Goal: Information Seeking & Learning: Find specific fact

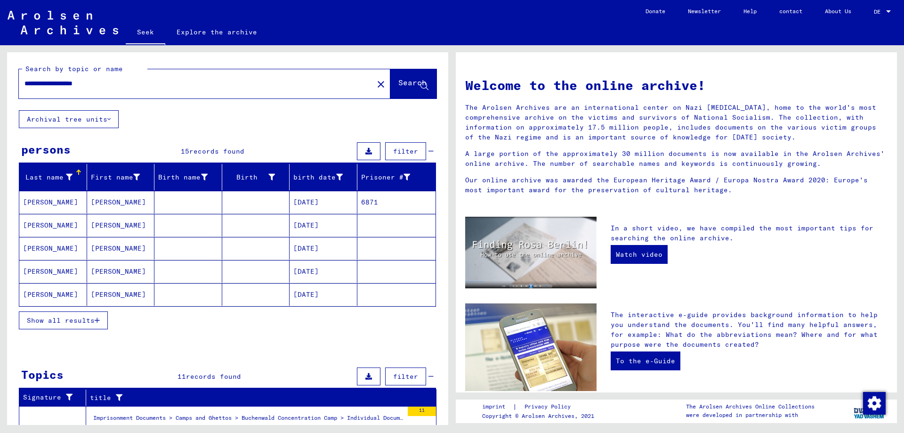
click at [56, 201] on font "[PERSON_NAME]" at bounding box center [50, 202] width 55 height 8
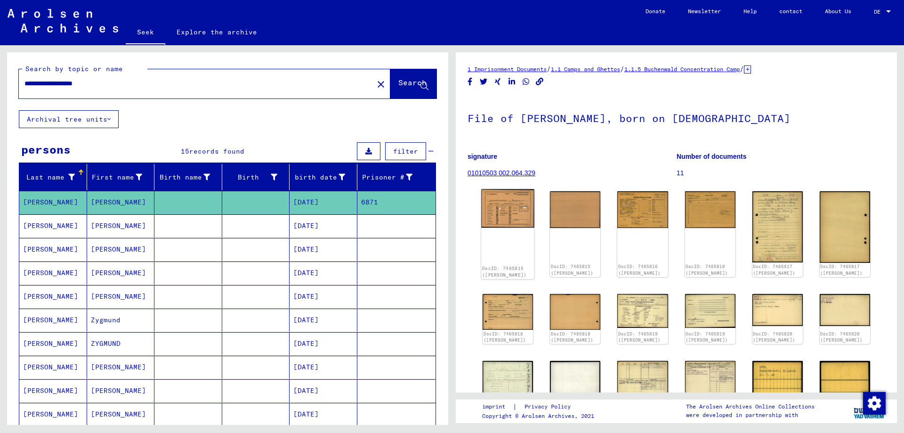
click at [504, 206] on img at bounding box center [507, 208] width 53 height 39
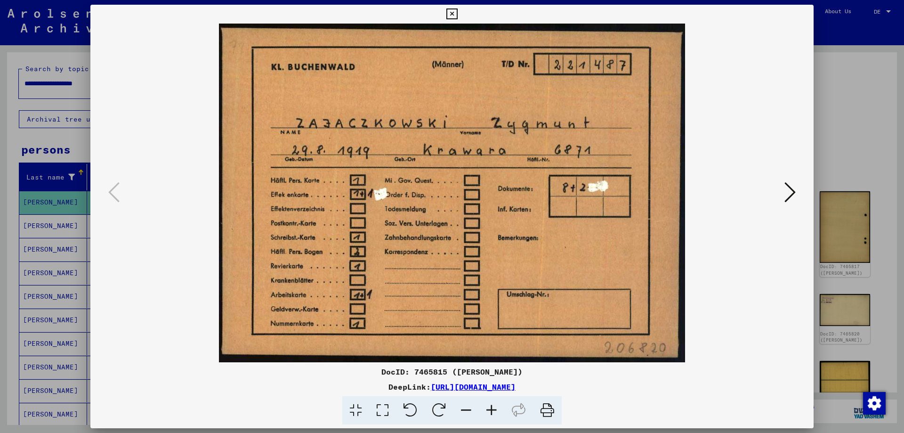
click at [791, 195] on icon at bounding box center [790, 192] width 11 height 23
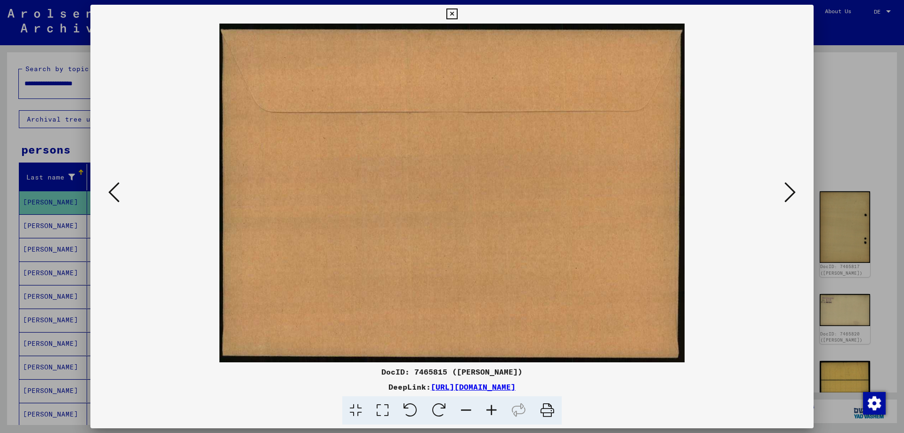
click at [792, 195] on icon at bounding box center [790, 192] width 11 height 23
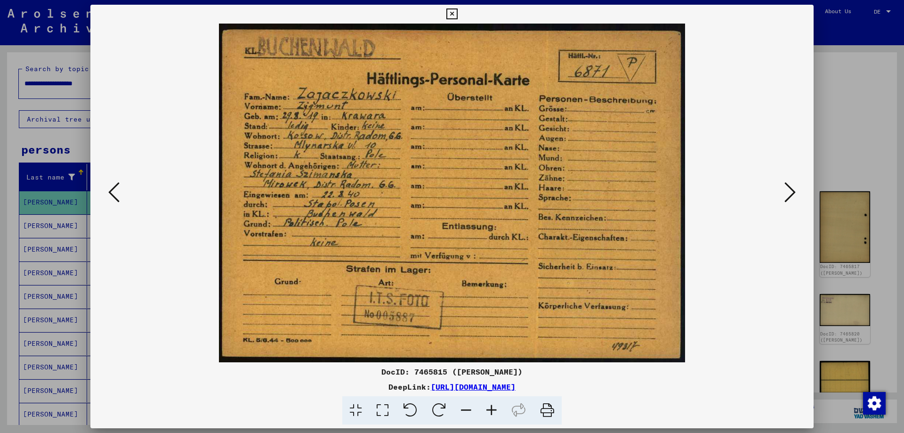
click at [792, 196] on icon at bounding box center [790, 192] width 11 height 23
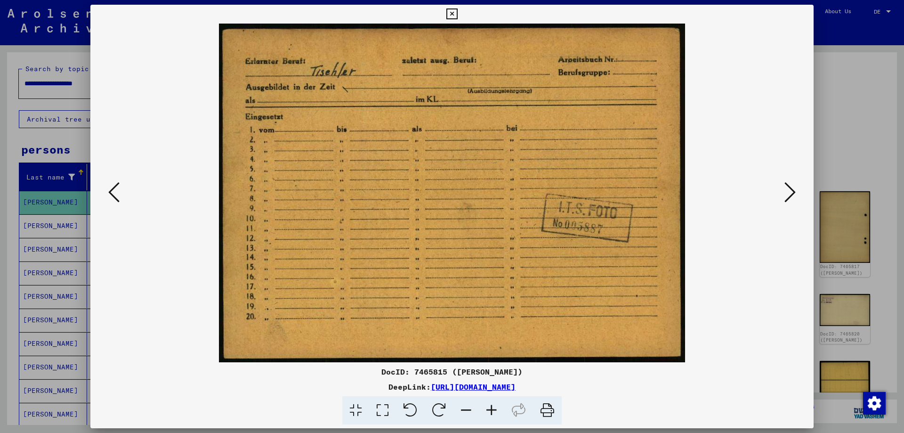
click at [792, 196] on icon at bounding box center [790, 192] width 11 height 23
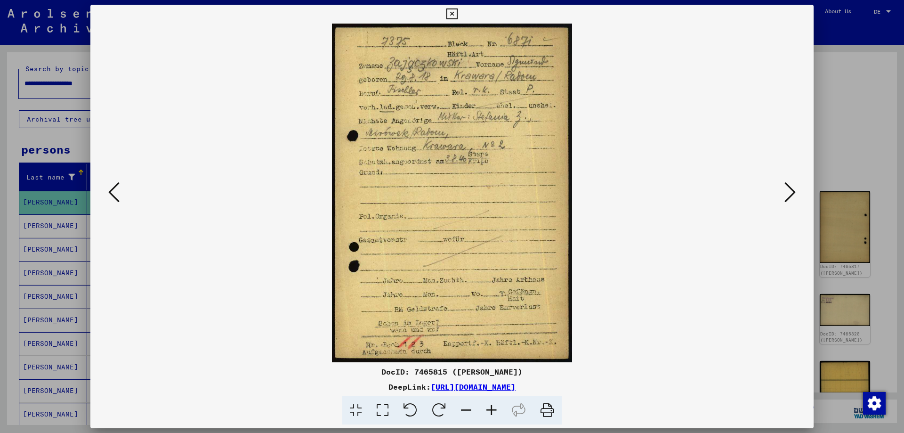
click at [792, 196] on icon at bounding box center [790, 192] width 11 height 23
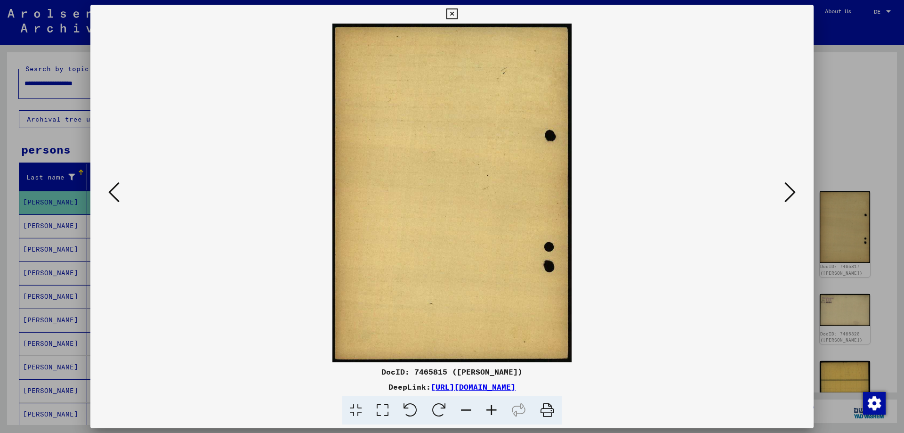
click at [792, 196] on icon at bounding box center [790, 192] width 11 height 23
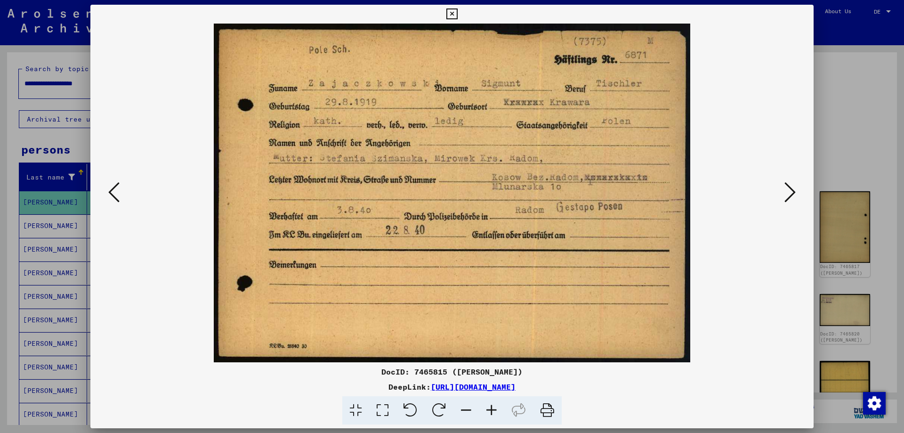
click at [792, 196] on icon at bounding box center [790, 192] width 11 height 23
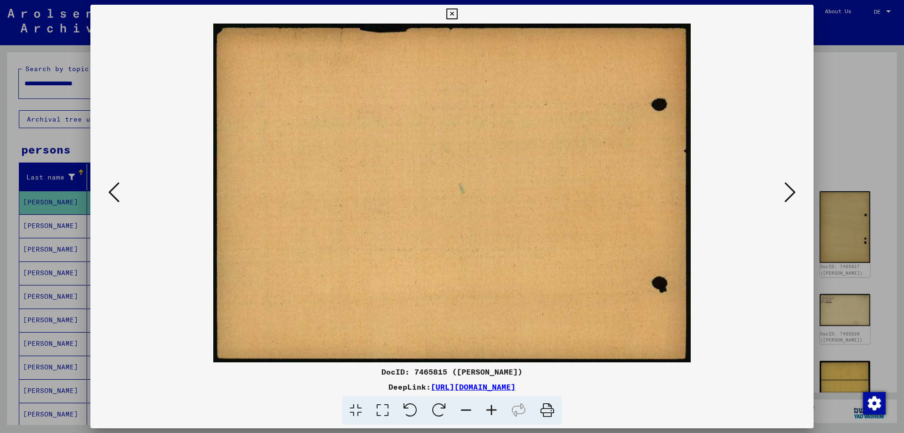
click at [792, 196] on icon at bounding box center [790, 192] width 11 height 23
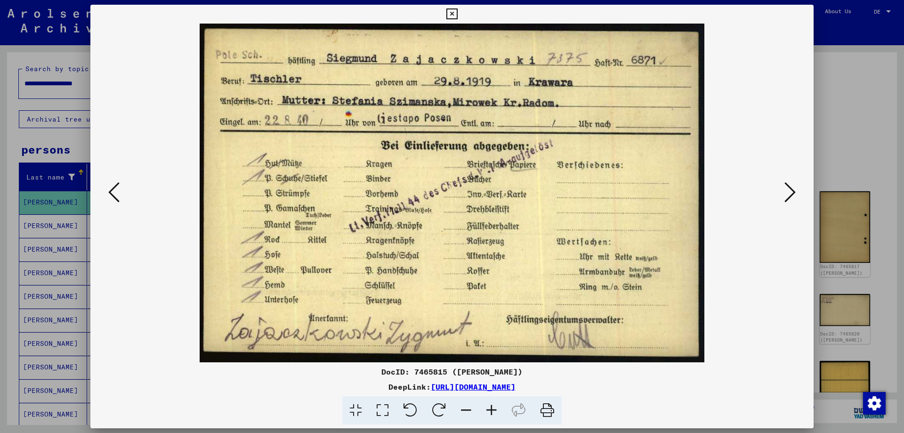
click at [792, 196] on icon at bounding box center [790, 192] width 11 height 23
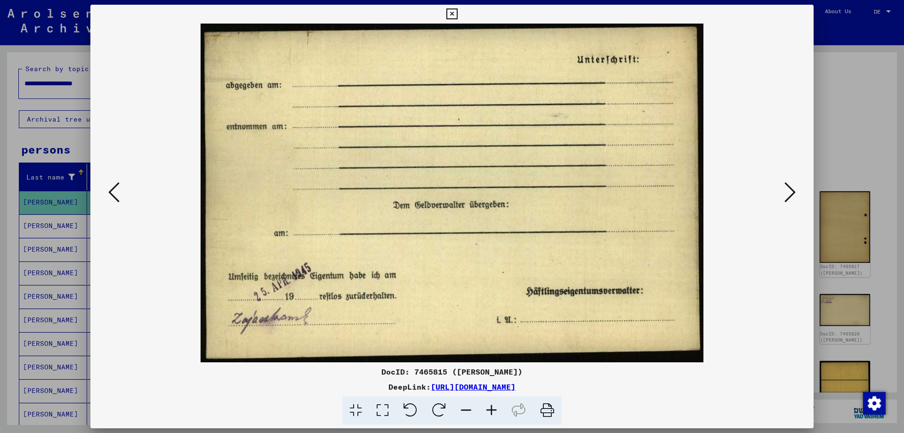
click at [792, 196] on icon at bounding box center [790, 192] width 11 height 23
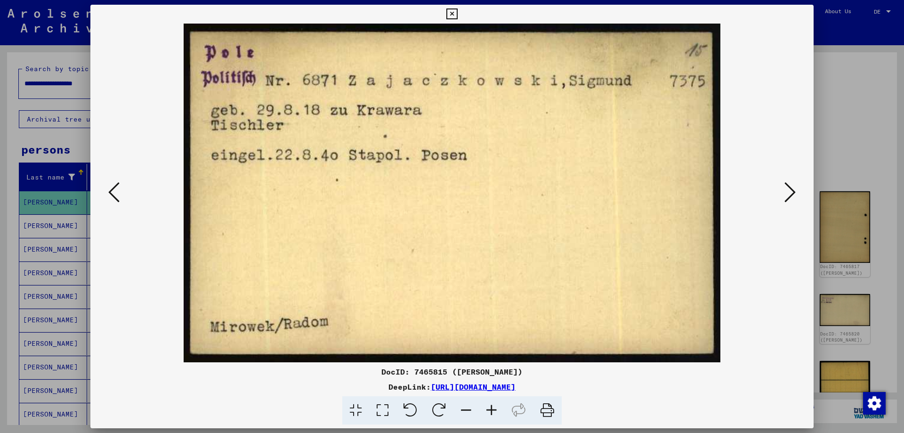
click at [792, 196] on icon at bounding box center [790, 192] width 11 height 23
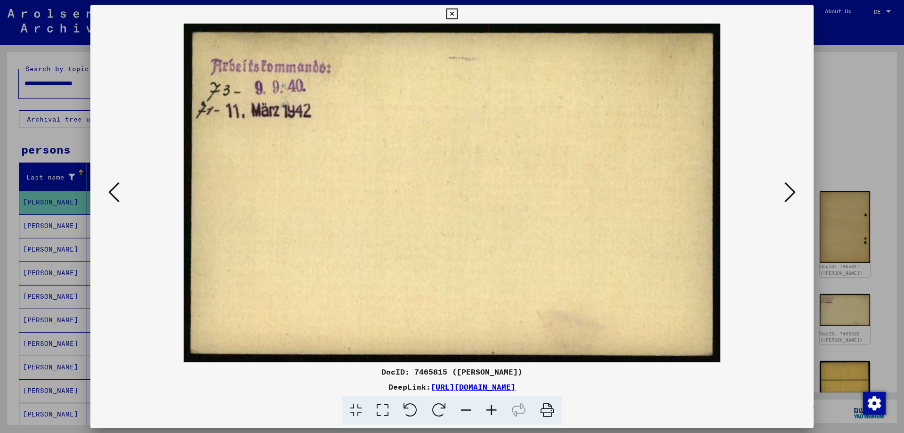
click at [792, 196] on icon at bounding box center [790, 192] width 11 height 23
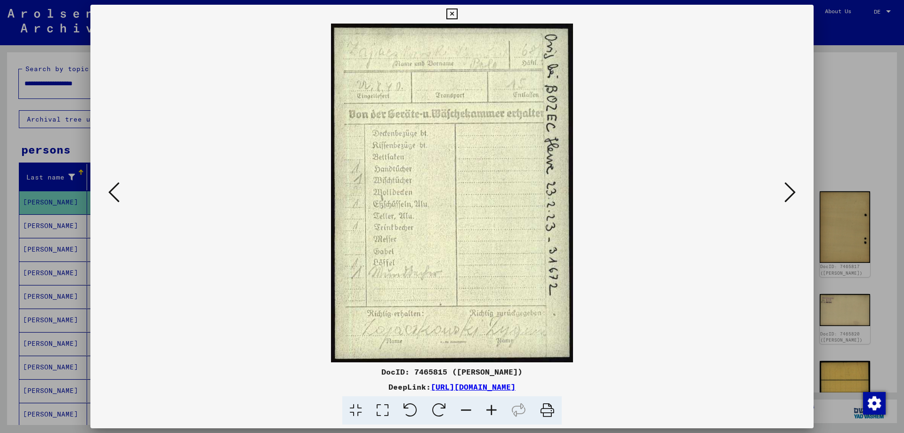
click at [792, 196] on icon at bounding box center [790, 192] width 11 height 23
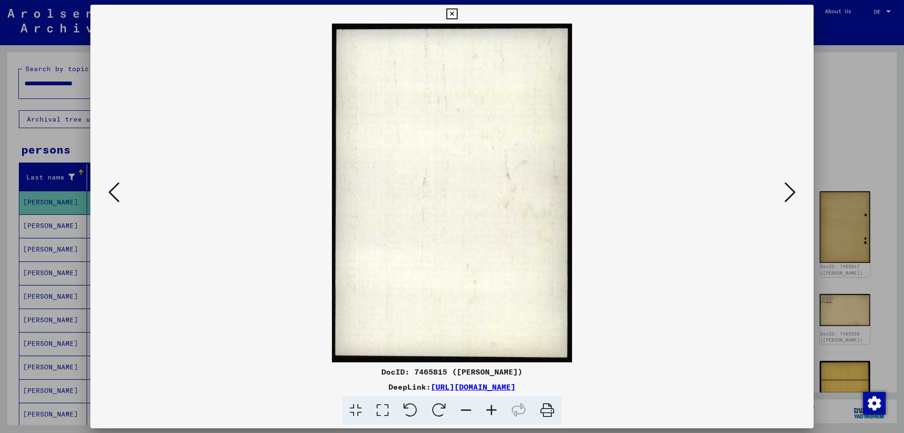
click at [792, 196] on icon at bounding box center [790, 192] width 11 height 23
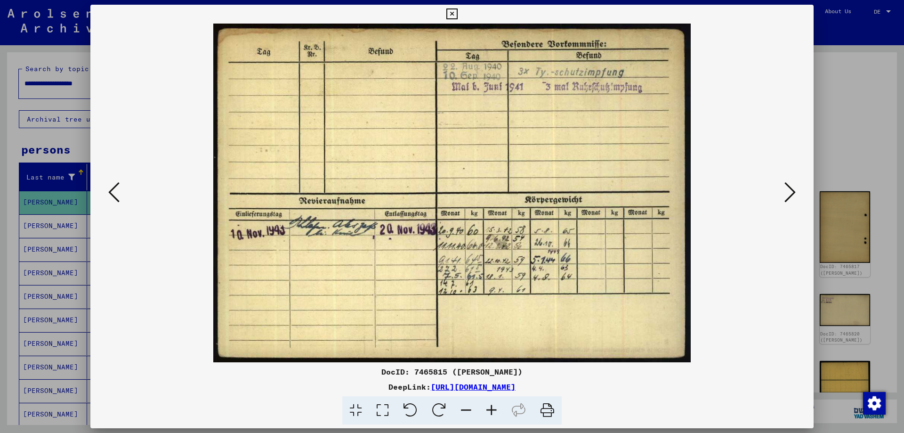
click at [792, 196] on icon at bounding box center [790, 192] width 11 height 23
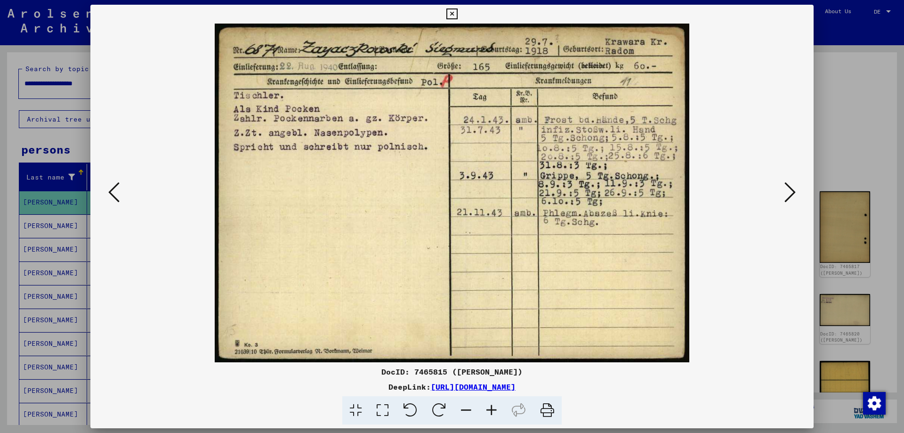
click at [792, 196] on icon at bounding box center [790, 192] width 11 height 23
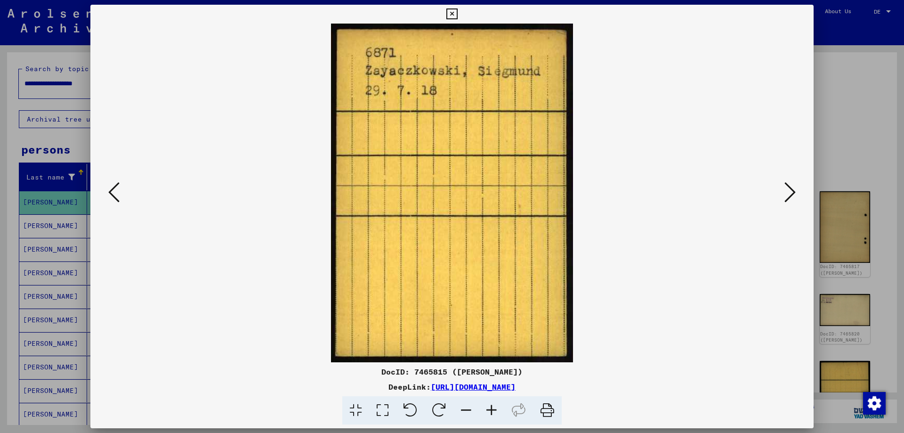
click at [792, 196] on icon at bounding box center [790, 192] width 11 height 23
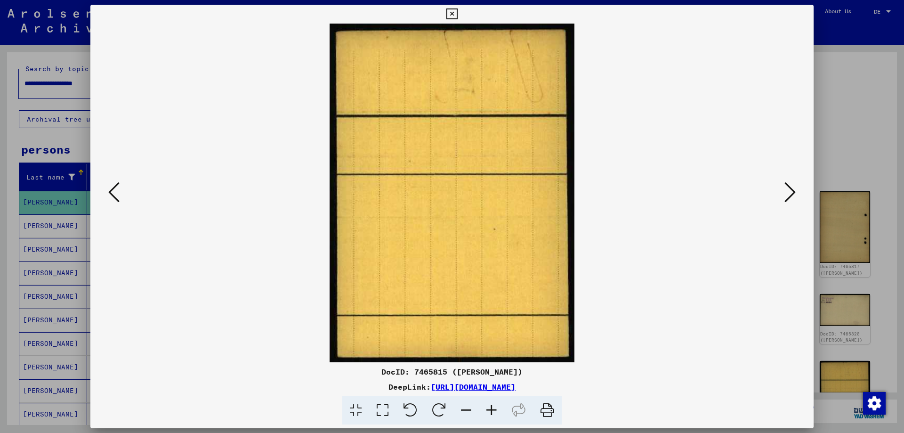
click at [792, 196] on icon at bounding box center [790, 192] width 11 height 23
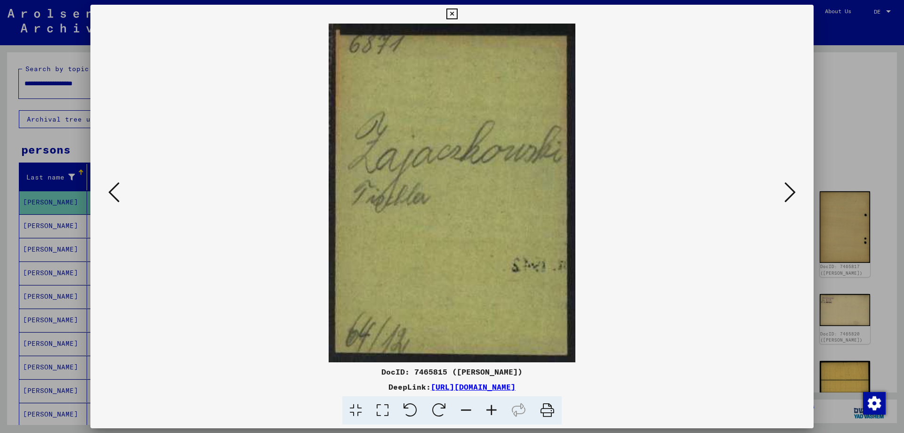
click at [792, 196] on icon at bounding box center [790, 192] width 11 height 23
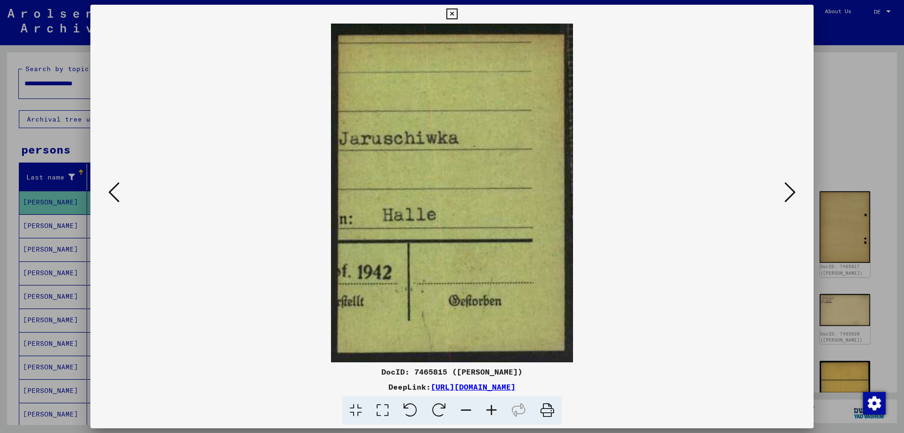
click at [119, 197] on icon at bounding box center [113, 192] width 11 height 23
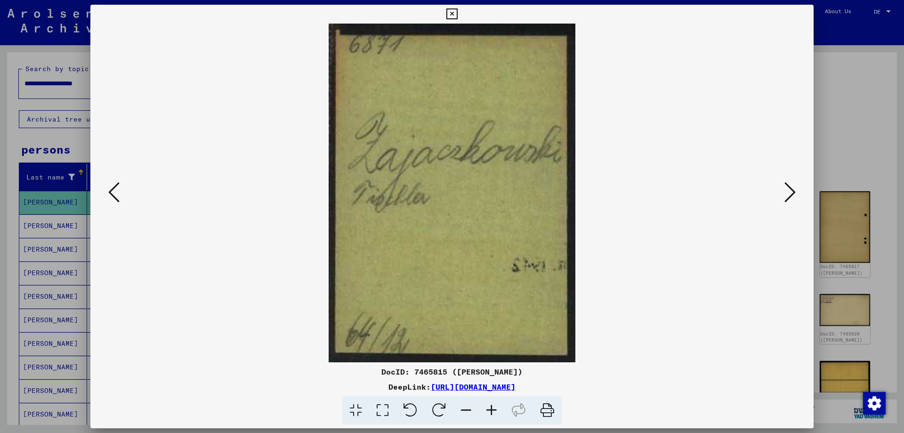
click at [779, 182] on img at bounding box center [451, 193] width 659 height 339
click at [792, 190] on icon at bounding box center [790, 192] width 11 height 23
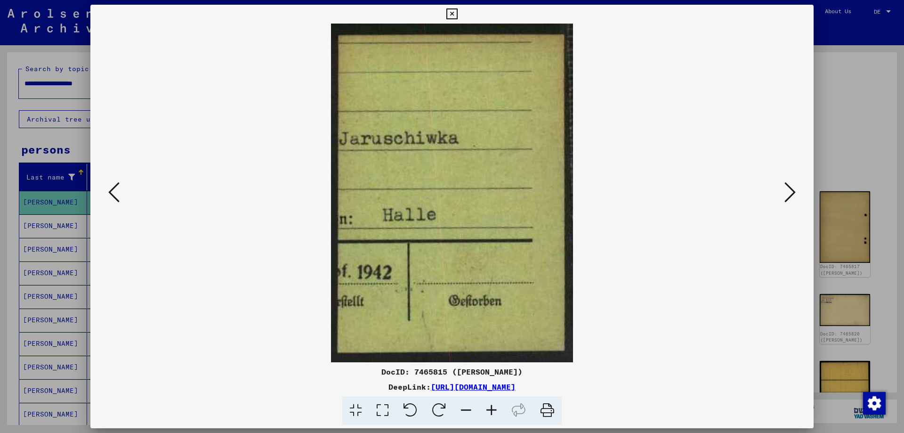
click at [792, 190] on icon at bounding box center [790, 192] width 11 height 23
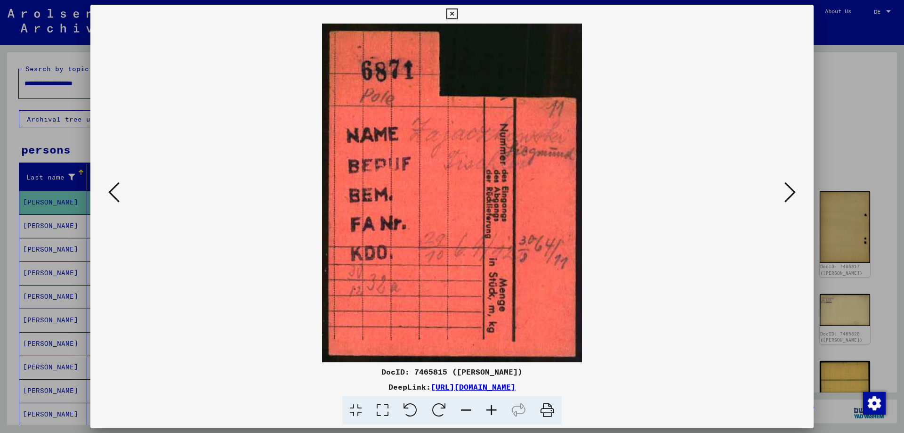
click at [792, 190] on icon at bounding box center [790, 192] width 11 height 23
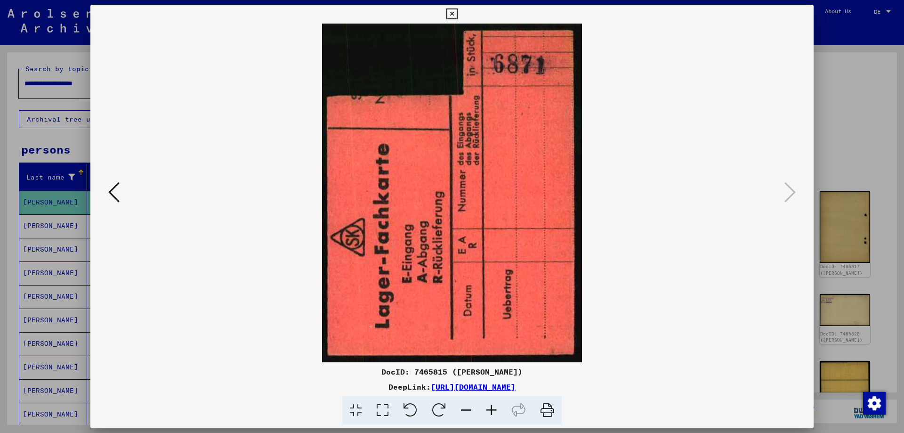
click at [454, 13] on icon at bounding box center [451, 13] width 11 height 11
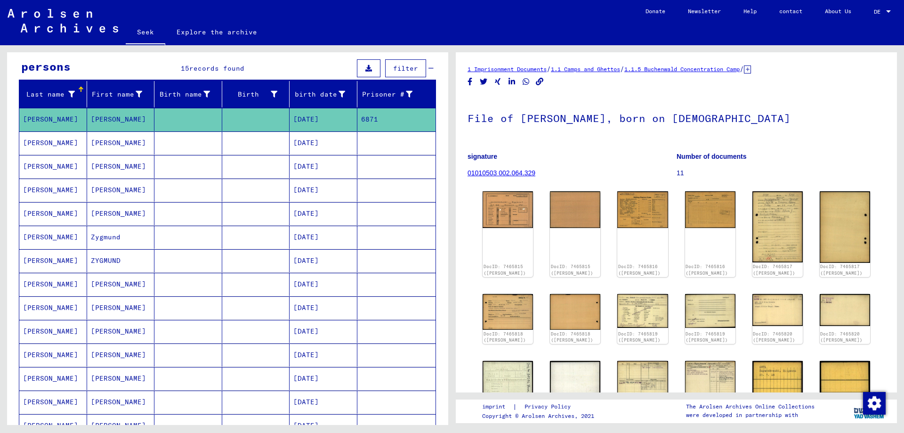
scroll to position [47, 0]
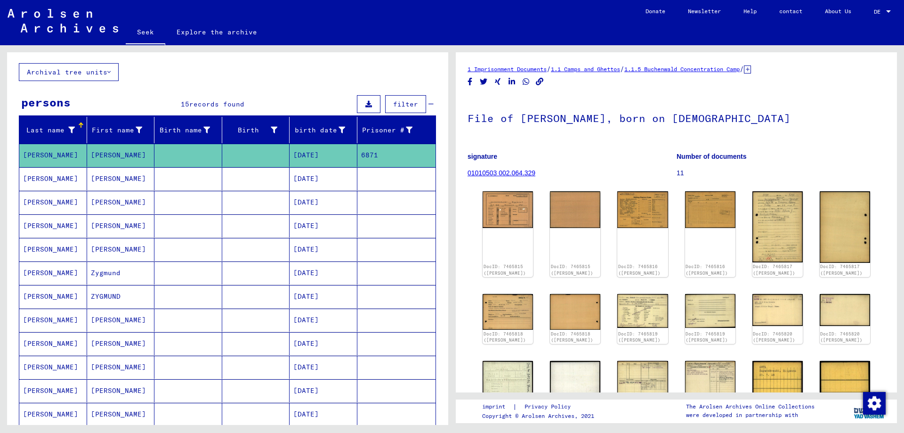
click at [56, 199] on font "[PERSON_NAME]" at bounding box center [50, 202] width 55 height 8
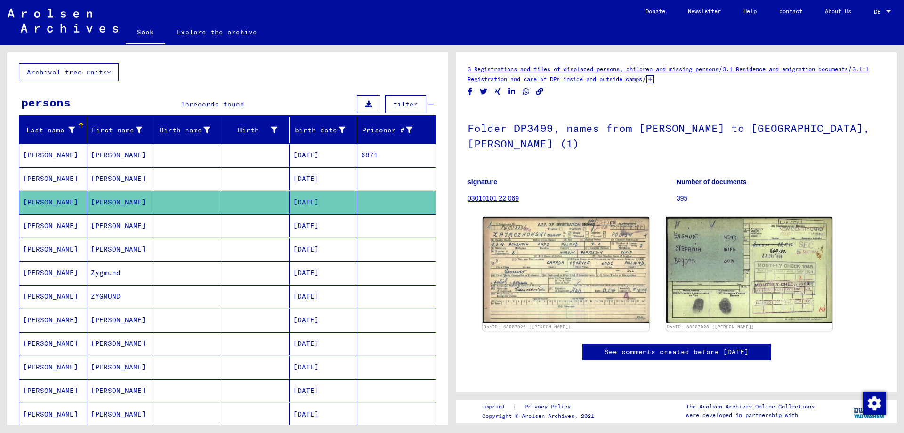
click at [53, 179] on font "[PERSON_NAME]" at bounding box center [50, 178] width 55 height 8
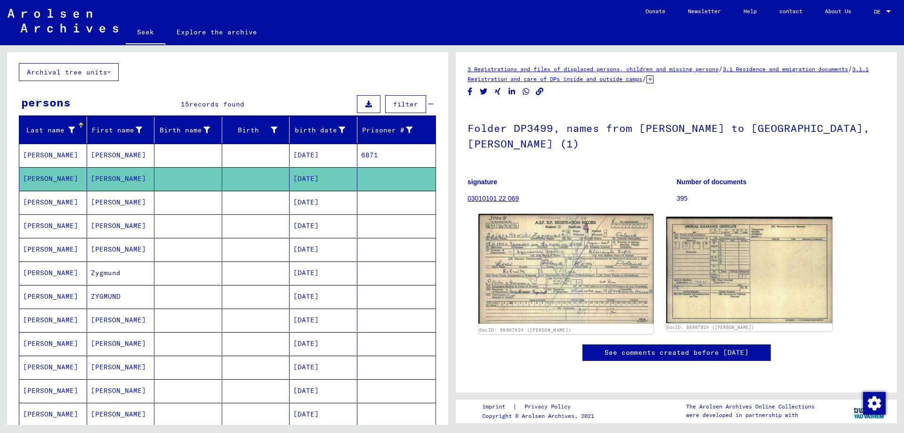
click at [571, 259] on img at bounding box center [565, 269] width 175 height 110
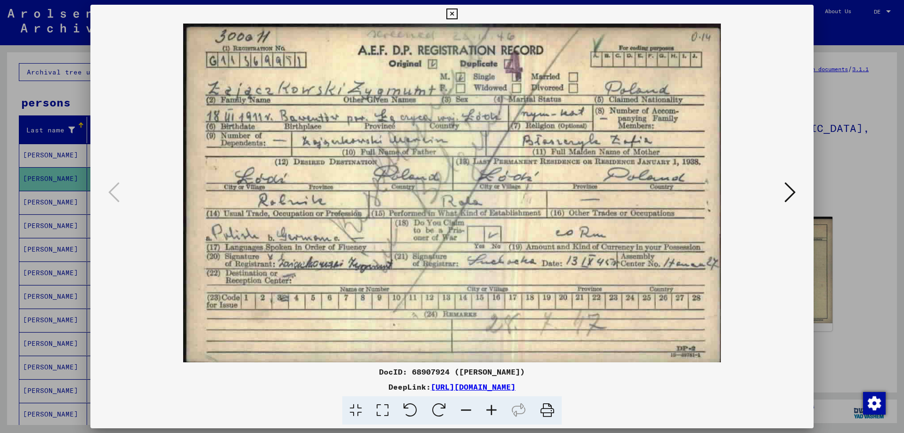
click at [836, 89] on div at bounding box center [452, 216] width 904 height 433
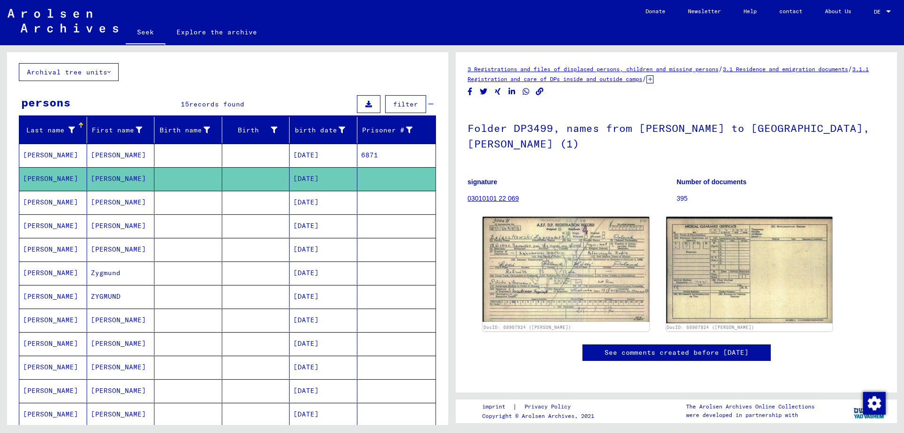
click at [66, 197] on font "[PERSON_NAME]" at bounding box center [50, 202] width 55 height 10
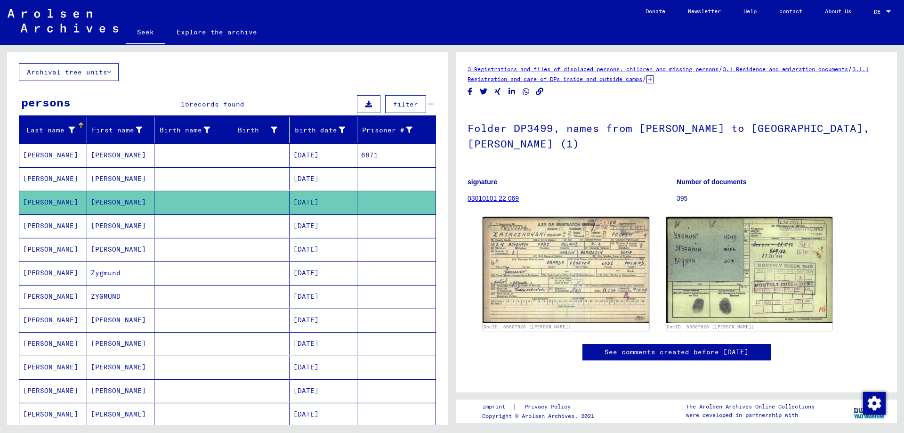
click at [57, 227] on font "[PERSON_NAME]" at bounding box center [50, 225] width 55 height 8
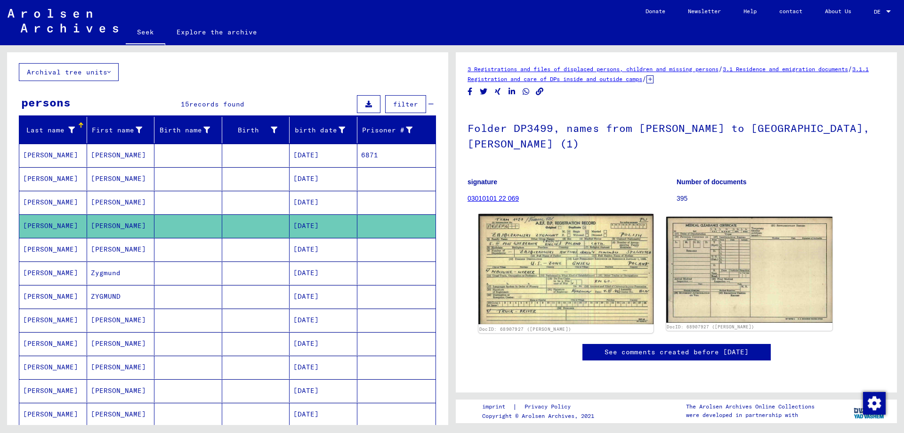
click at [553, 268] on img at bounding box center [565, 269] width 175 height 110
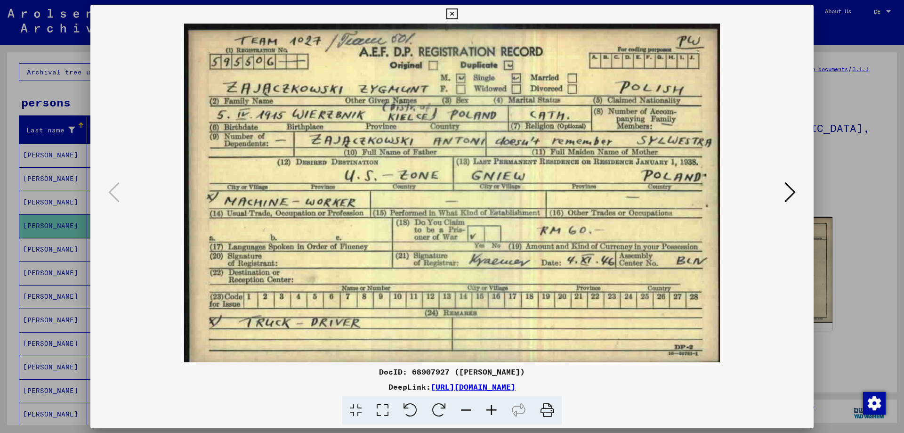
click at [450, 13] on icon at bounding box center [451, 13] width 11 height 11
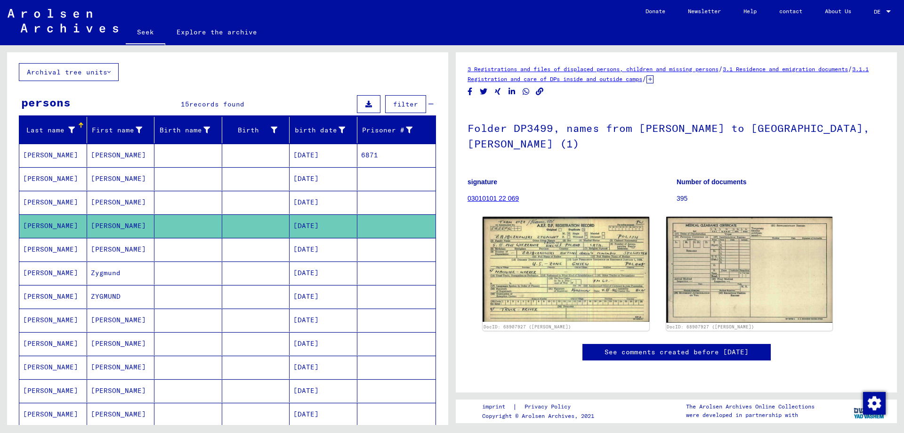
click at [41, 247] on font "[PERSON_NAME]" at bounding box center [50, 249] width 55 height 8
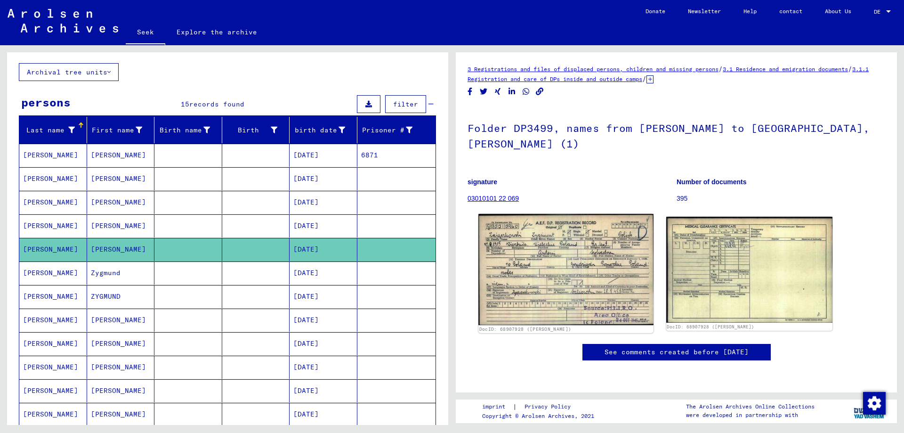
click at [563, 247] on img at bounding box center [565, 269] width 175 height 111
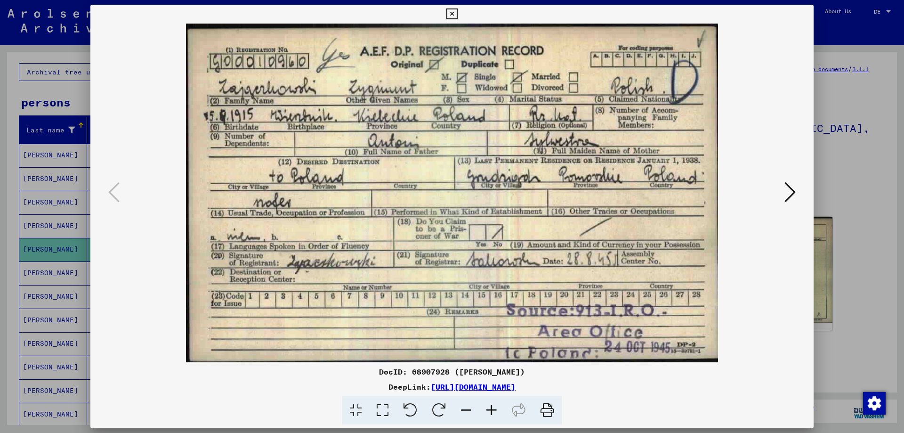
click at [458, 14] on button at bounding box center [452, 14] width 16 height 19
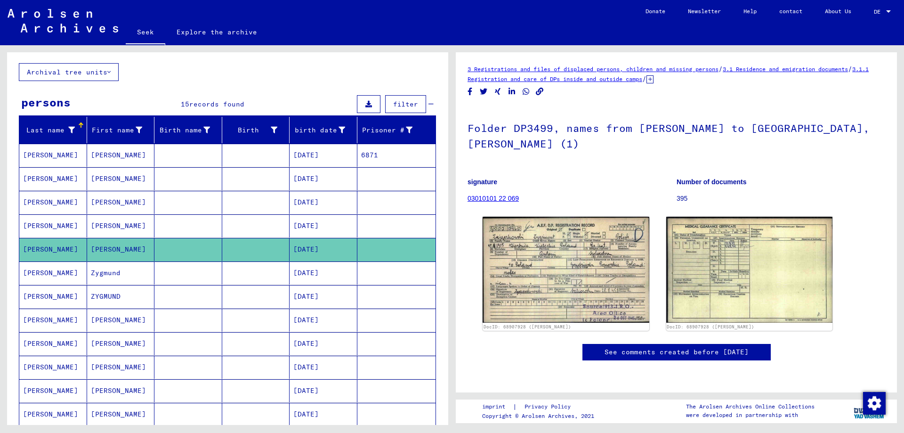
click at [38, 271] on font "[PERSON_NAME]" at bounding box center [50, 272] width 55 height 8
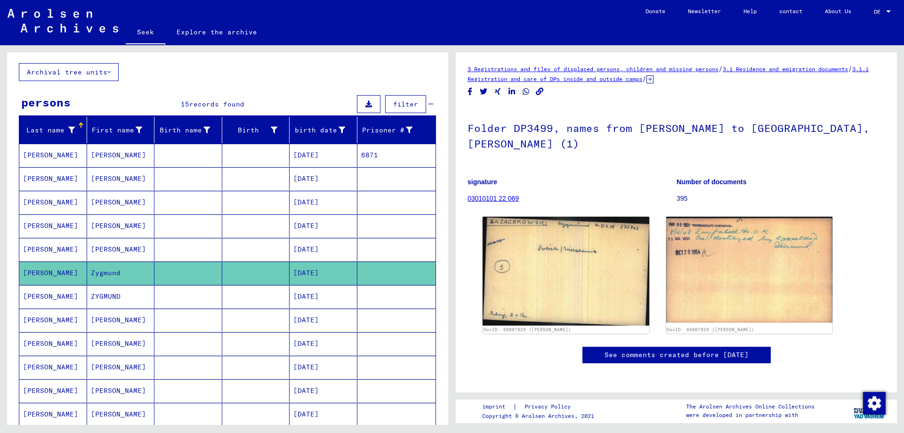
click at [44, 296] on font "[PERSON_NAME]" at bounding box center [50, 296] width 55 height 8
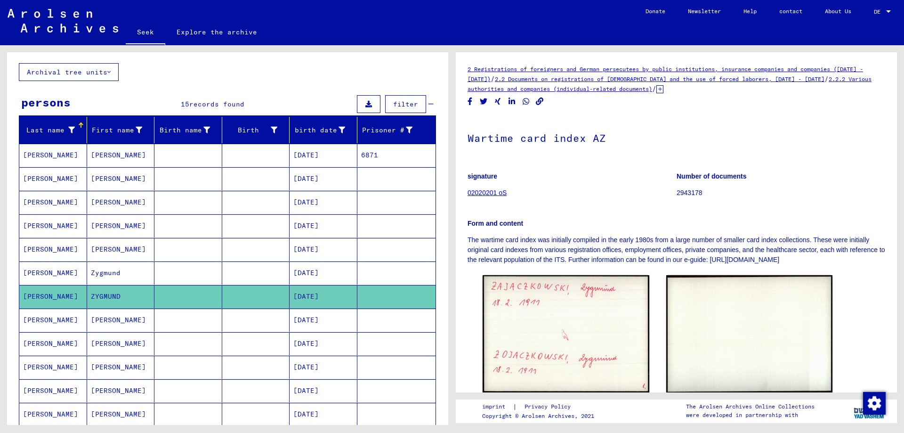
click at [50, 319] on font "[PERSON_NAME]" at bounding box center [50, 320] width 55 height 8
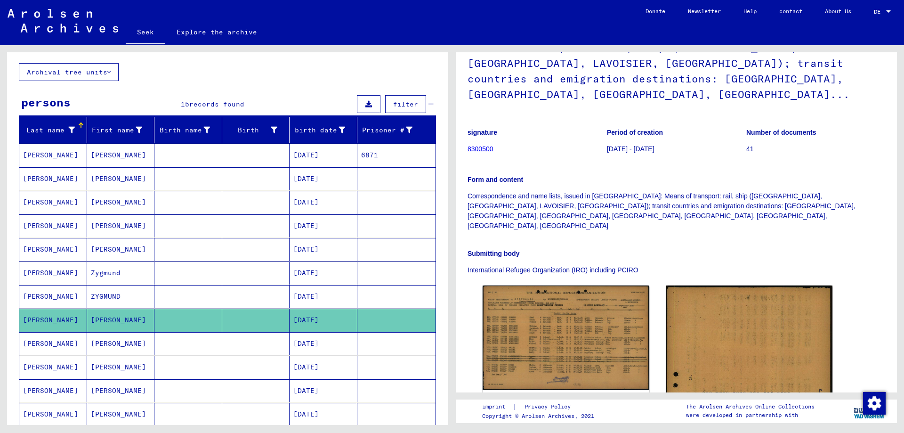
scroll to position [141, 0]
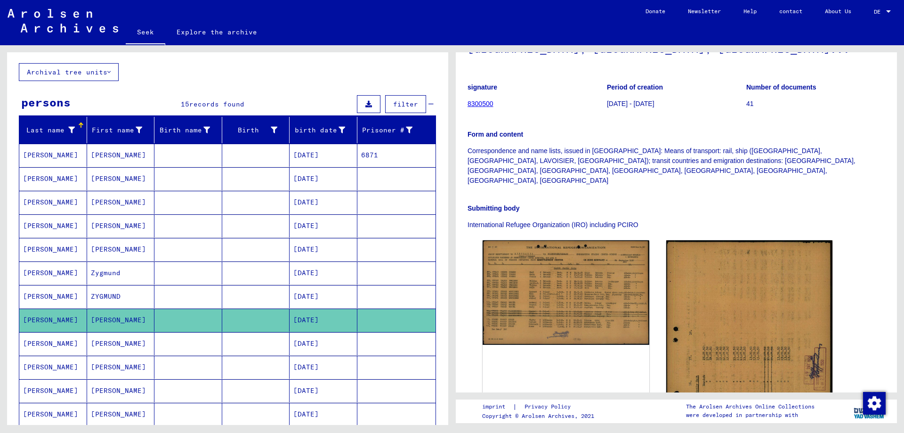
click at [66, 344] on font "[PERSON_NAME]" at bounding box center [50, 343] width 55 height 8
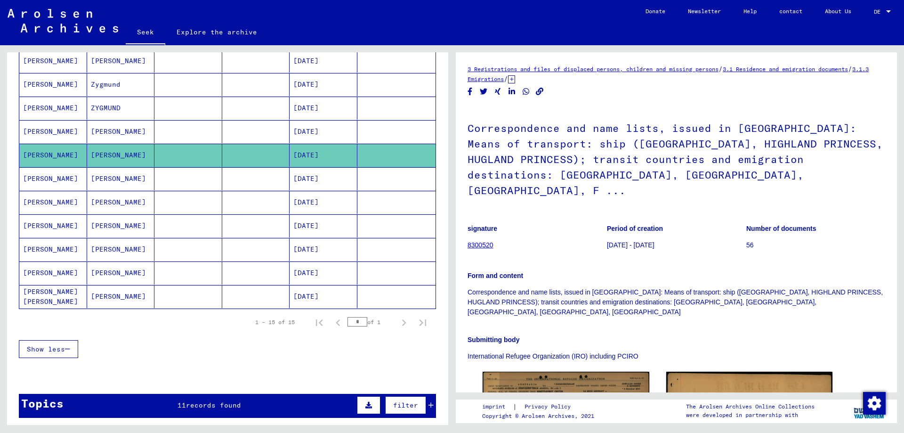
click at [41, 291] on font "[PERSON_NAME] [PERSON_NAME]" at bounding box center [50, 296] width 55 height 18
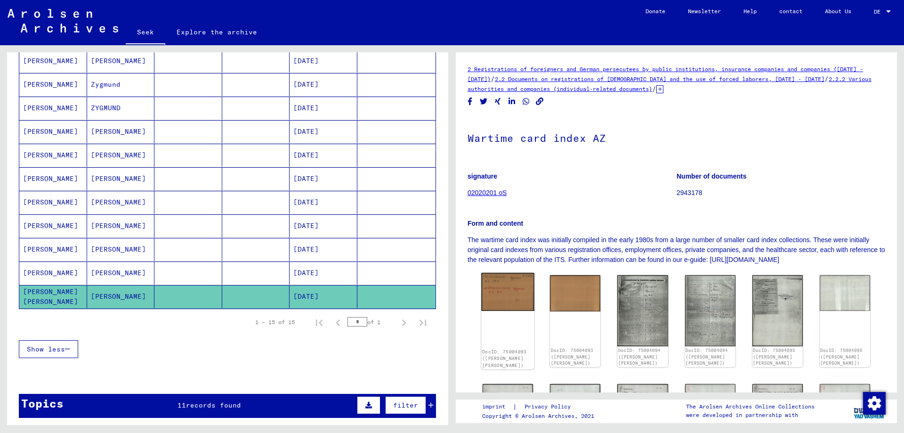
click at [512, 292] on img at bounding box center [507, 292] width 53 height 38
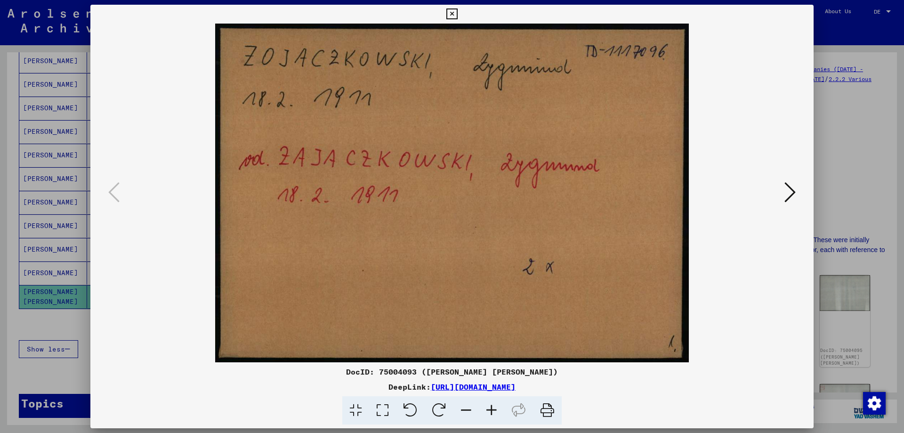
click at [778, 190] on img at bounding box center [451, 193] width 659 height 339
click at [789, 191] on icon at bounding box center [790, 192] width 11 height 23
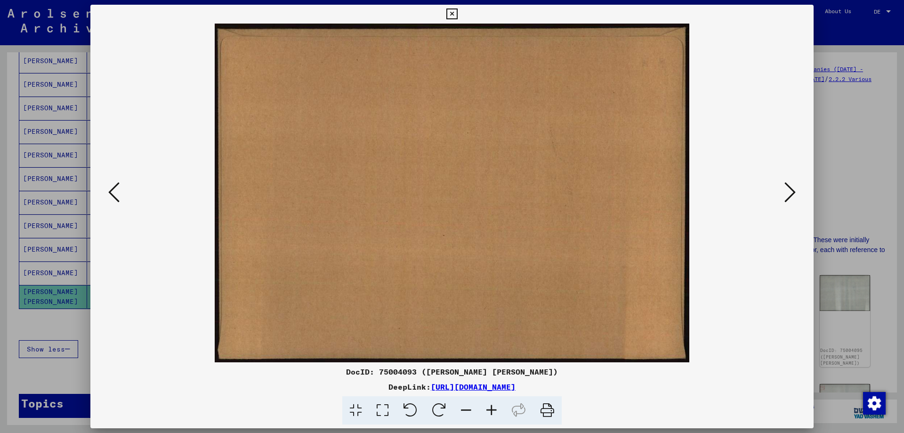
click at [789, 191] on icon at bounding box center [790, 192] width 11 height 23
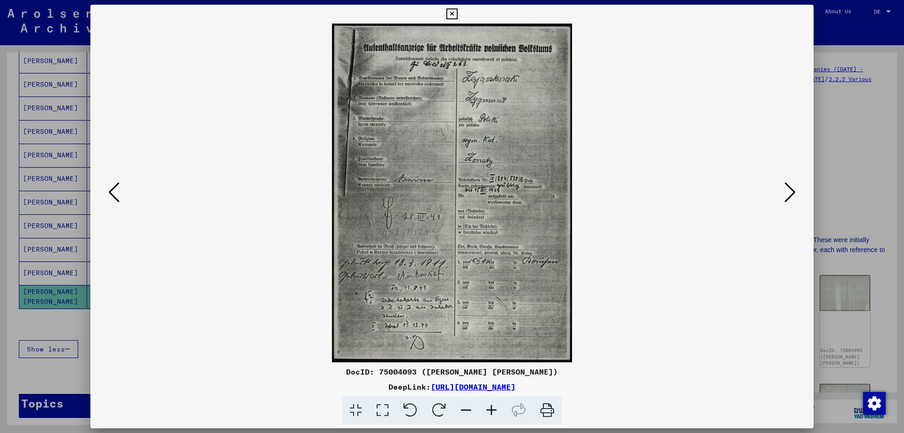
click at [789, 191] on icon at bounding box center [790, 192] width 11 height 23
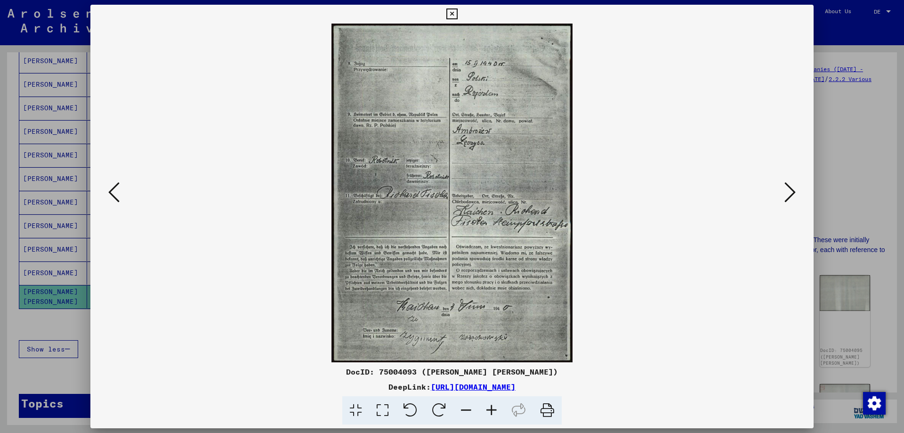
click at [789, 191] on icon at bounding box center [790, 192] width 11 height 23
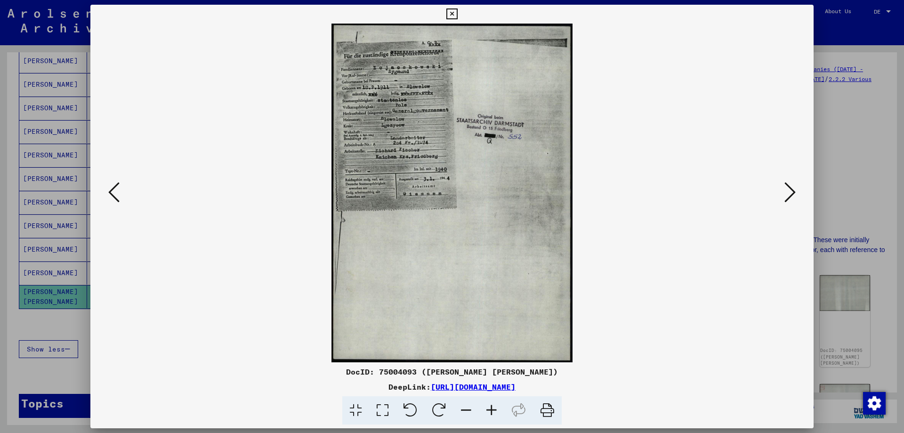
click at [789, 191] on icon at bounding box center [790, 192] width 11 height 23
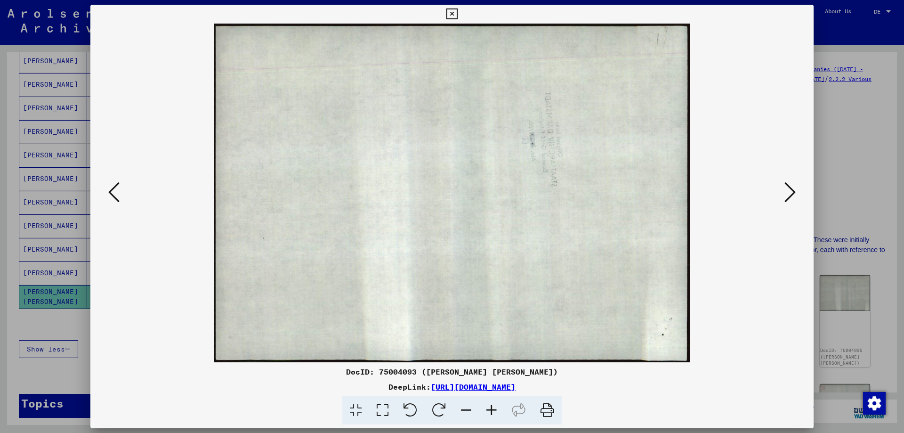
click at [789, 191] on icon at bounding box center [790, 192] width 11 height 23
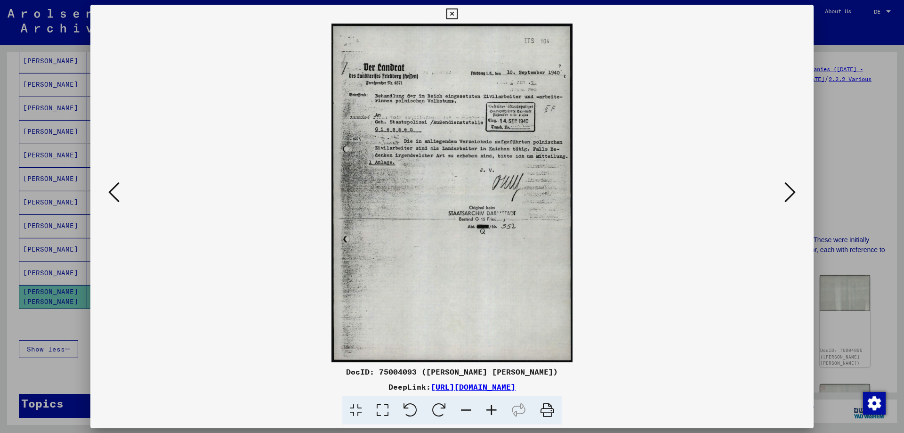
click at [789, 191] on icon at bounding box center [790, 192] width 11 height 23
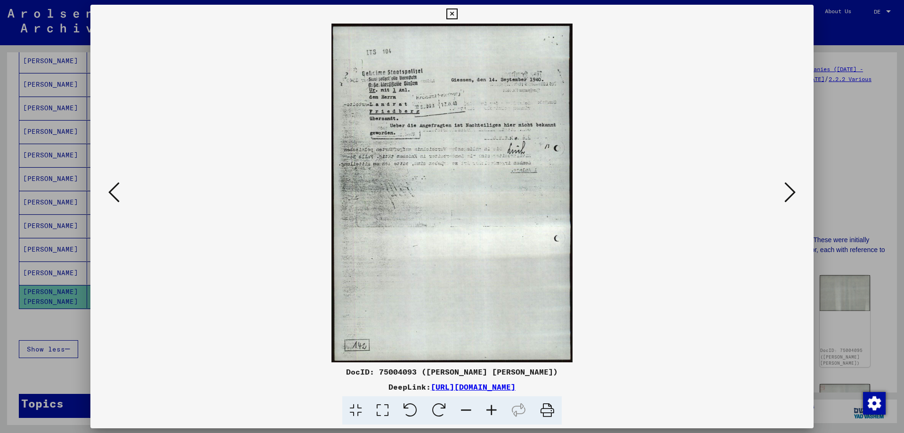
click at [452, 13] on icon at bounding box center [451, 13] width 11 height 11
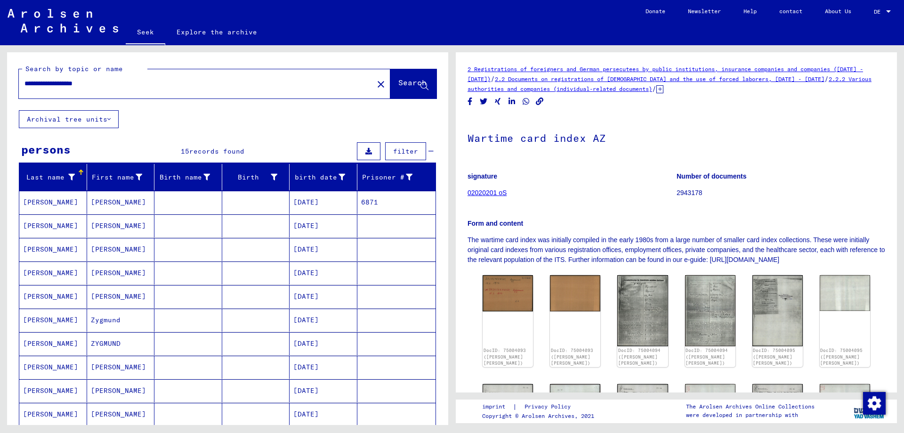
click at [38, 80] on input "**********" at bounding box center [195, 84] width 343 height 10
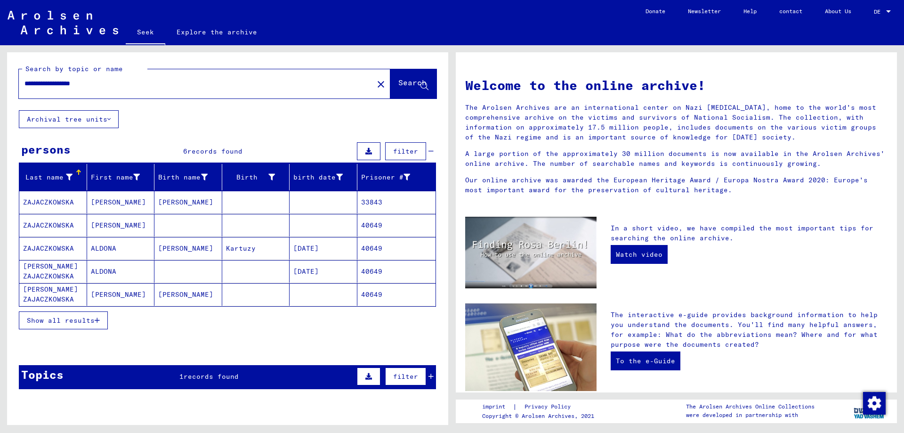
type input "**********"
click at [45, 201] on font "ZAJACZKOWSKA" at bounding box center [48, 202] width 51 height 8
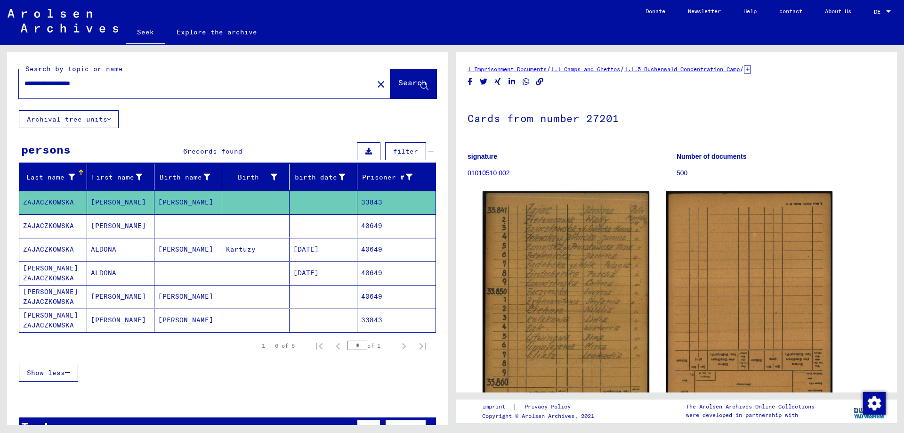
click at [45, 226] on font "ZAJACZKOWSKA" at bounding box center [48, 225] width 51 height 8
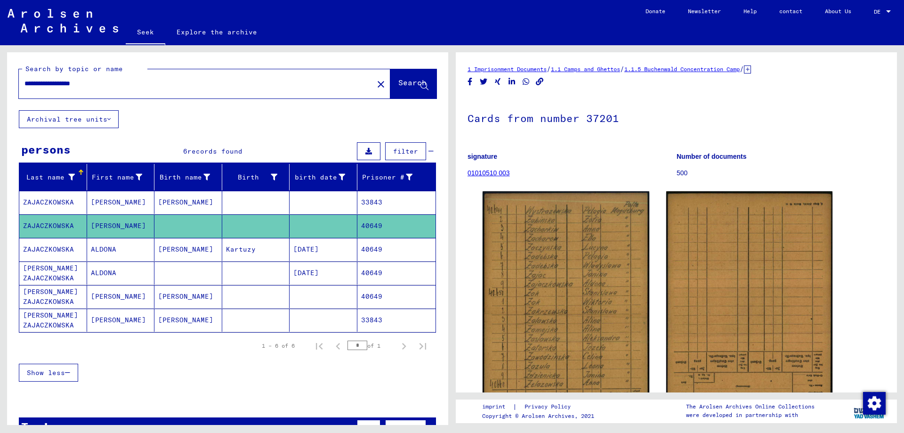
click at [43, 249] on font "ZAJACZKOWSKA" at bounding box center [48, 249] width 51 height 8
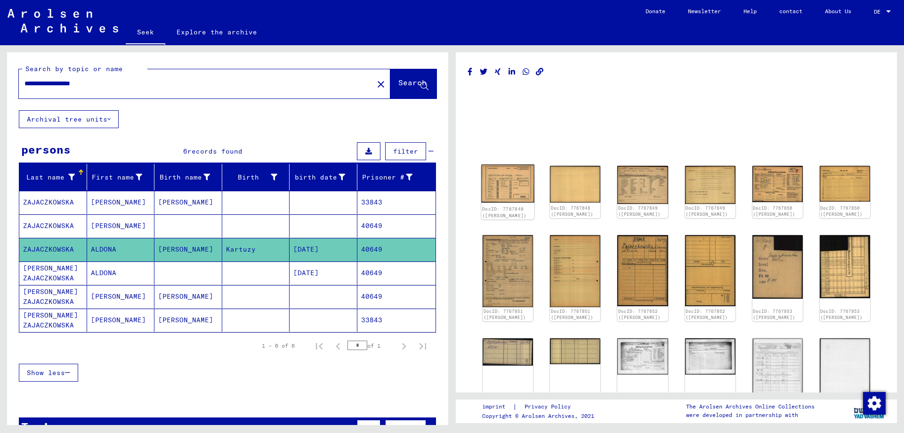
click at [503, 186] on img at bounding box center [507, 183] width 53 height 38
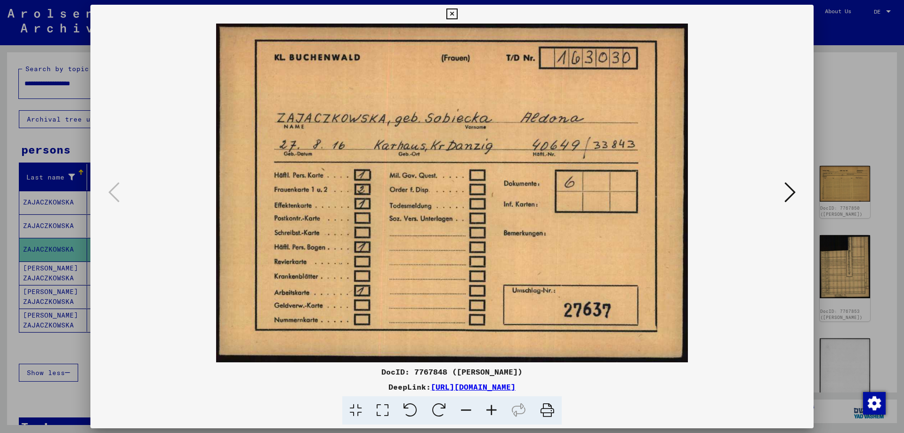
click at [793, 191] on icon at bounding box center [790, 192] width 11 height 23
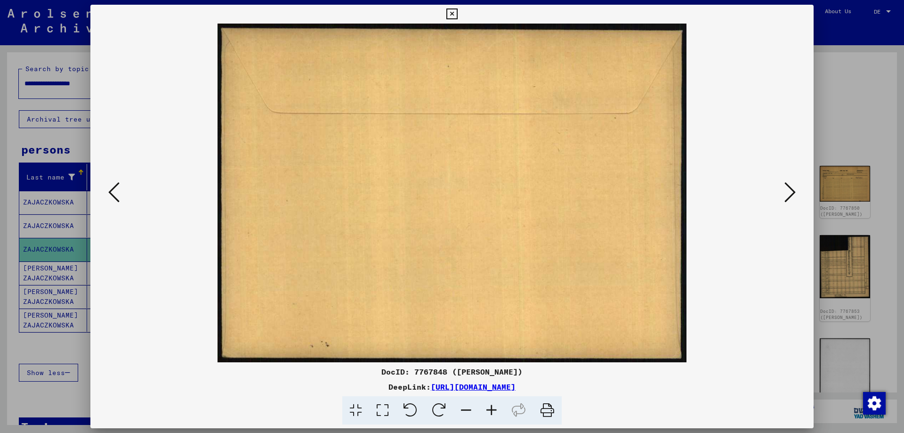
click at [792, 192] on icon at bounding box center [790, 192] width 11 height 23
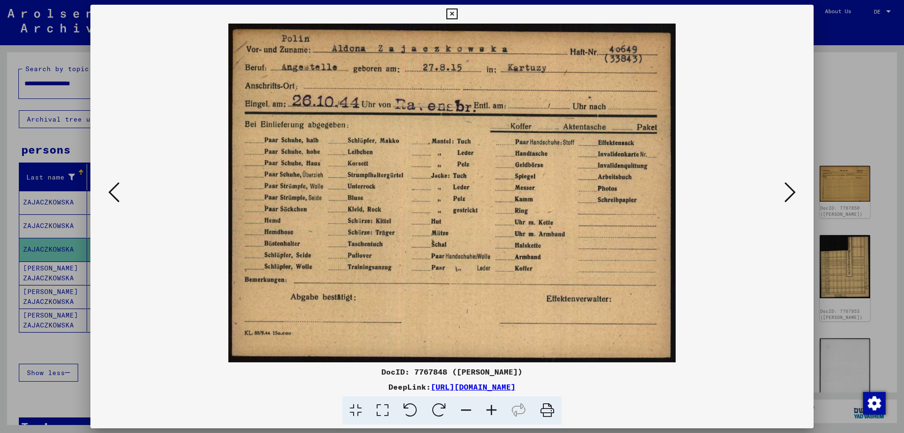
click at [790, 189] on icon at bounding box center [790, 192] width 11 height 23
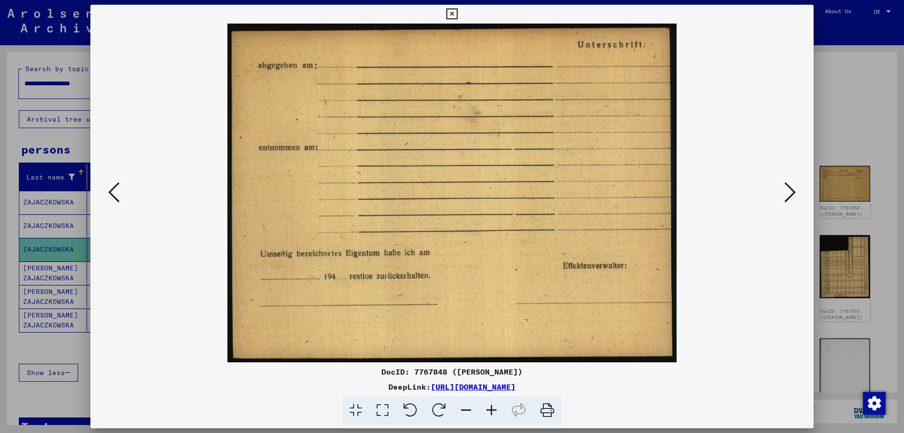
click at [791, 189] on icon at bounding box center [790, 192] width 11 height 23
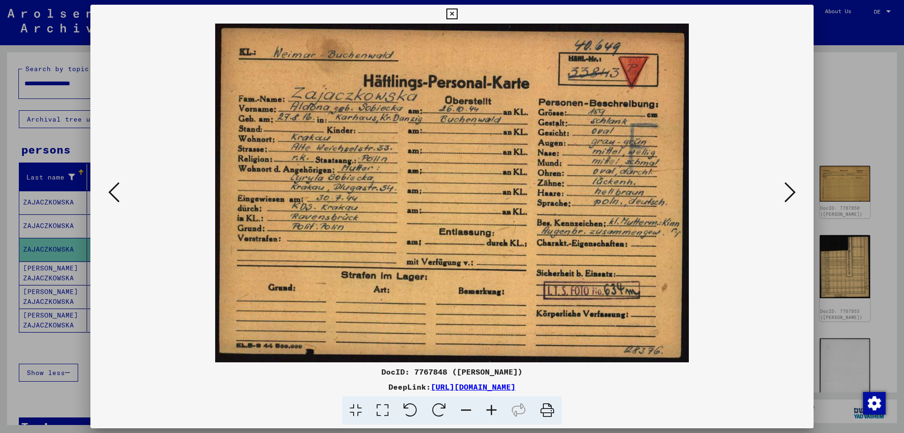
click at [789, 190] on icon at bounding box center [790, 192] width 11 height 23
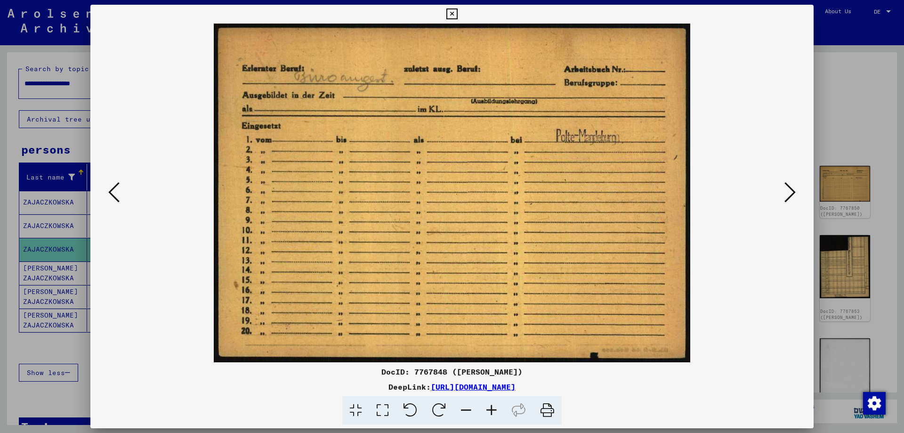
click at [787, 191] on icon at bounding box center [790, 192] width 11 height 23
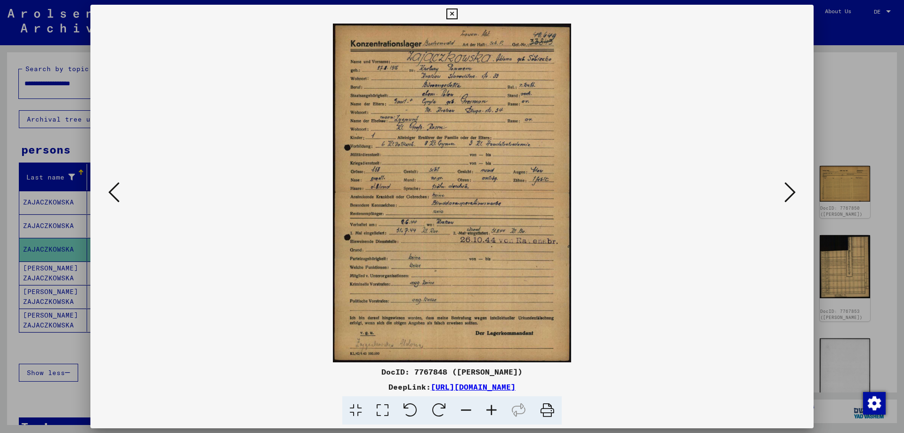
click at [496, 413] on icon at bounding box center [491, 410] width 25 height 29
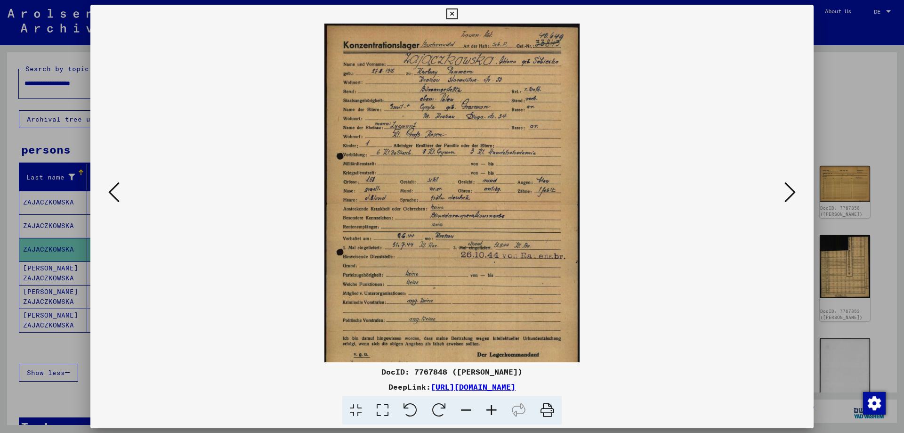
click at [489, 407] on icon at bounding box center [491, 410] width 25 height 29
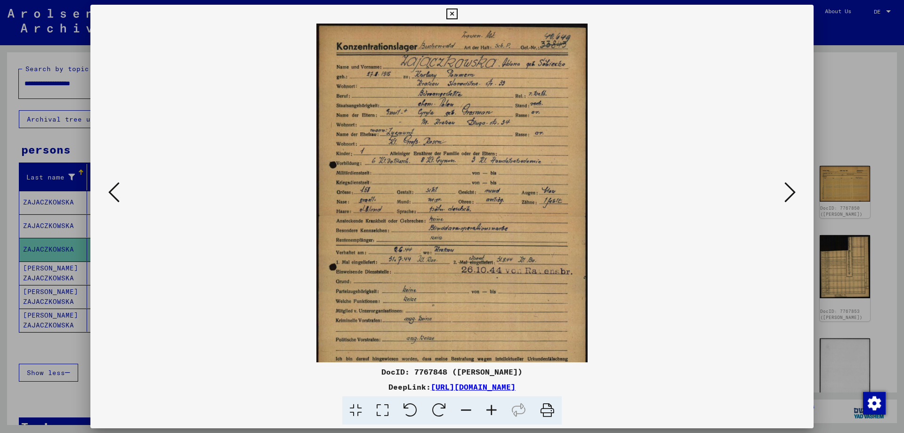
click at [792, 193] on icon at bounding box center [790, 192] width 11 height 23
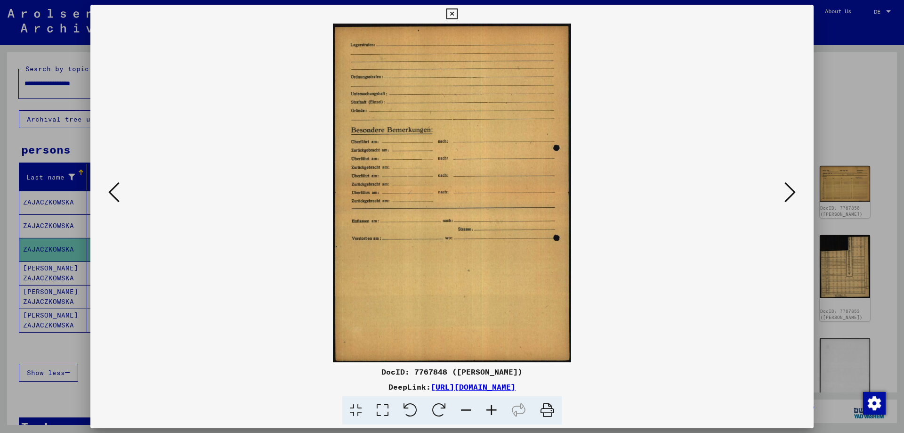
click at [792, 193] on icon at bounding box center [790, 192] width 11 height 23
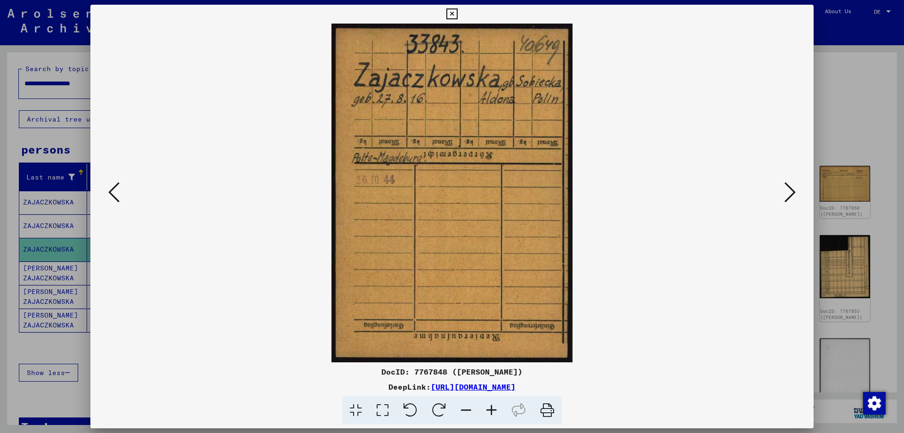
click at [792, 193] on icon at bounding box center [790, 192] width 11 height 23
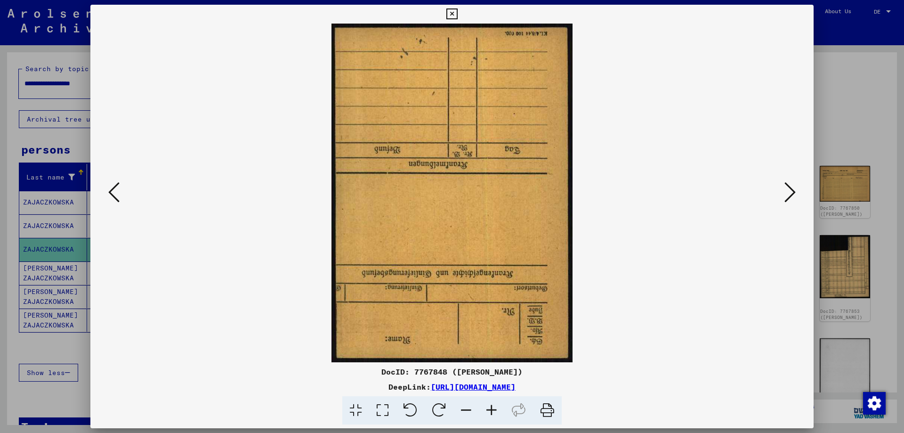
click at [792, 193] on icon at bounding box center [790, 192] width 11 height 23
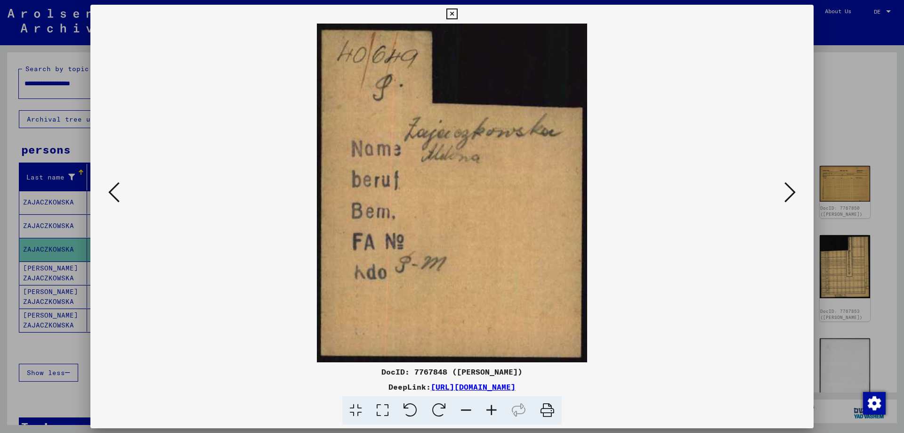
click at [792, 193] on icon at bounding box center [790, 192] width 11 height 23
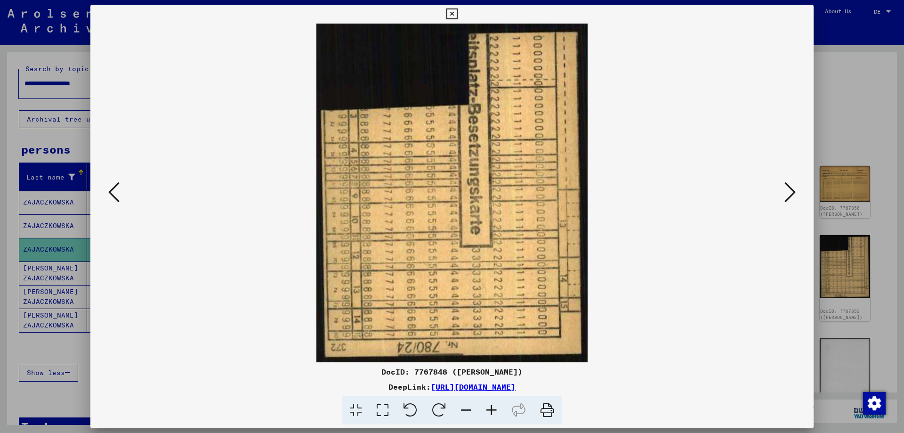
click at [792, 193] on icon at bounding box center [790, 192] width 11 height 23
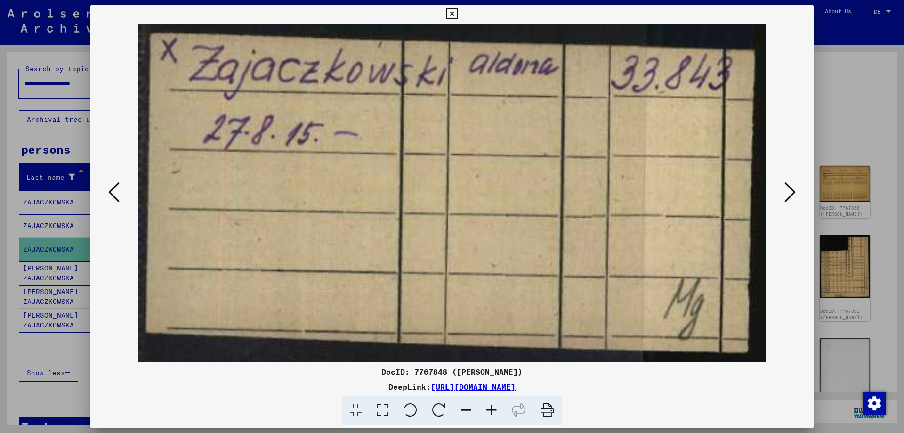
click at [792, 193] on icon at bounding box center [790, 192] width 11 height 23
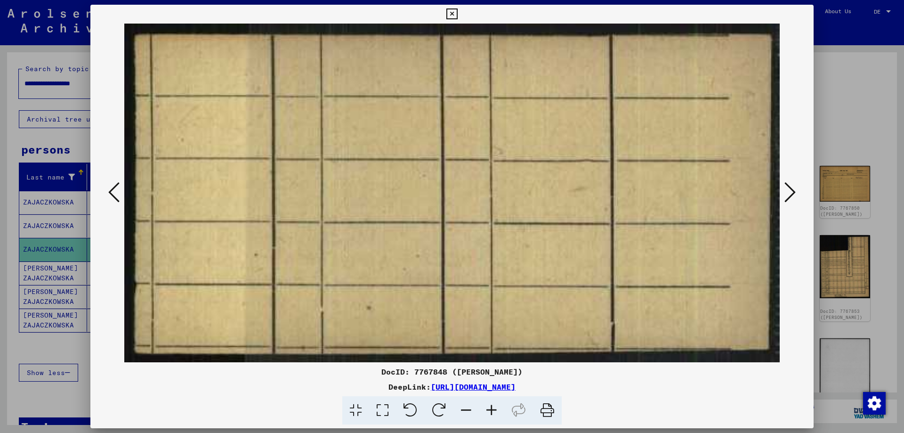
click at [792, 193] on icon at bounding box center [790, 192] width 11 height 23
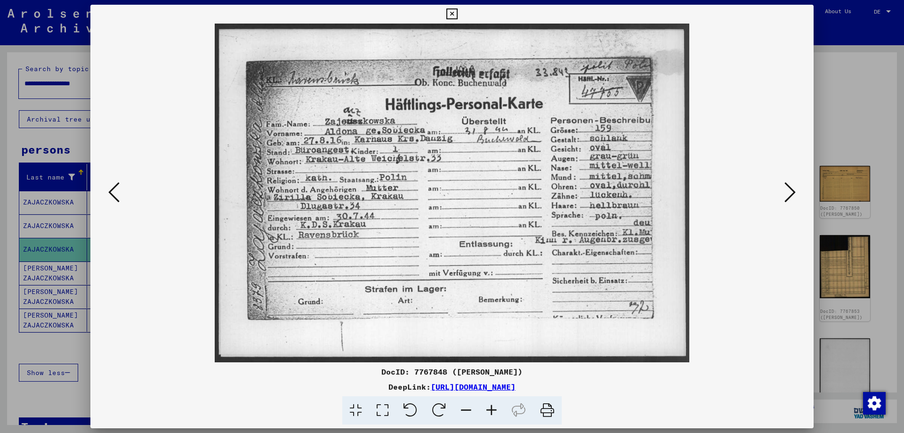
click at [792, 193] on icon at bounding box center [790, 192] width 11 height 23
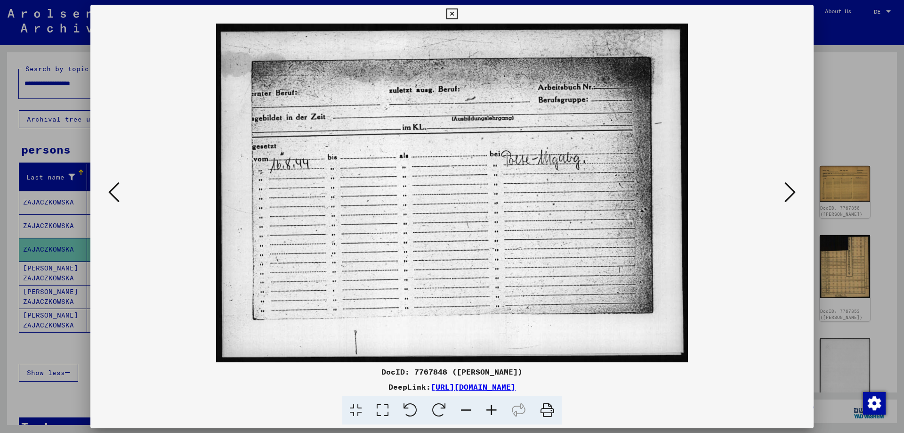
click at [792, 193] on icon at bounding box center [790, 192] width 11 height 23
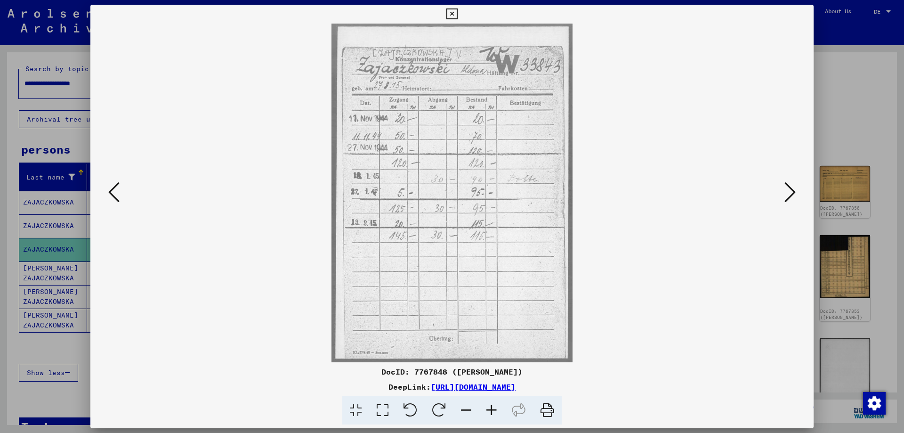
click at [793, 193] on icon at bounding box center [790, 192] width 11 height 23
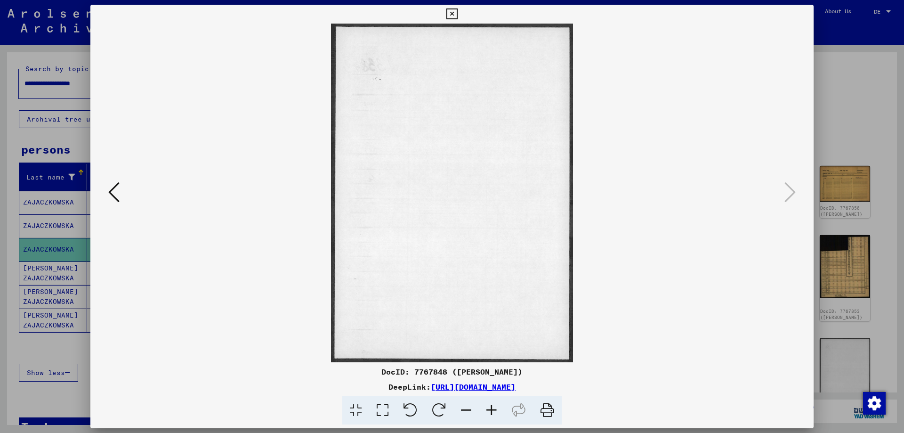
click at [453, 13] on icon at bounding box center [451, 13] width 11 height 11
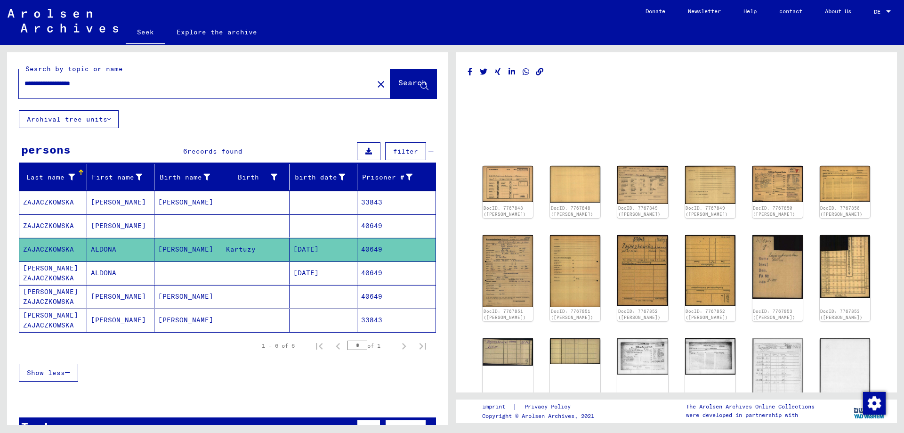
click at [40, 272] on font "[PERSON_NAME] ZAJACZKOWSKA" at bounding box center [50, 273] width 55 height 18
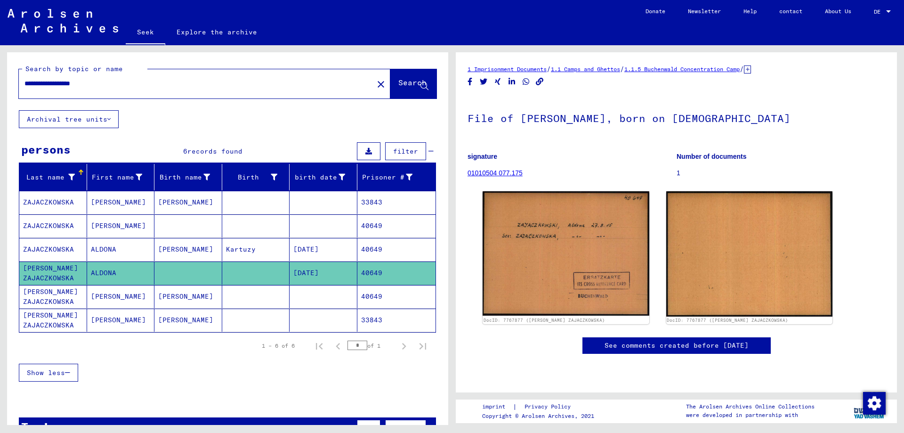
click at [25, 293] on font "[PERSON_NAME] ZAJACZKOWSKA" at bounding box center [50, 296] width 55 height 18
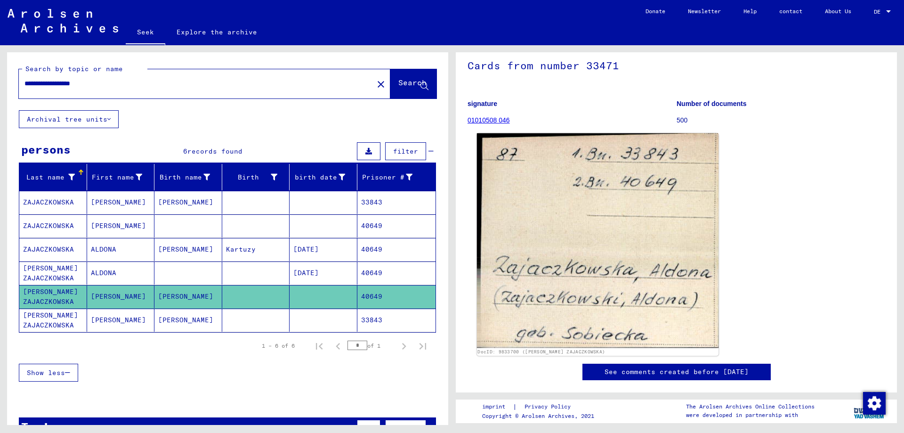
scroll to position [47, 0]
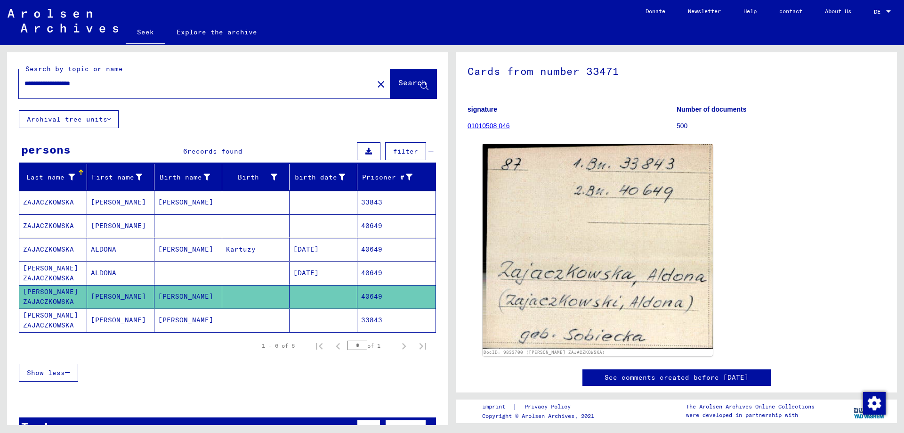
click at [51, 318] on font "[PERSON_NAME] ZAJACZKOWSKA" at bounding box center [50, 320] width 55 height 18
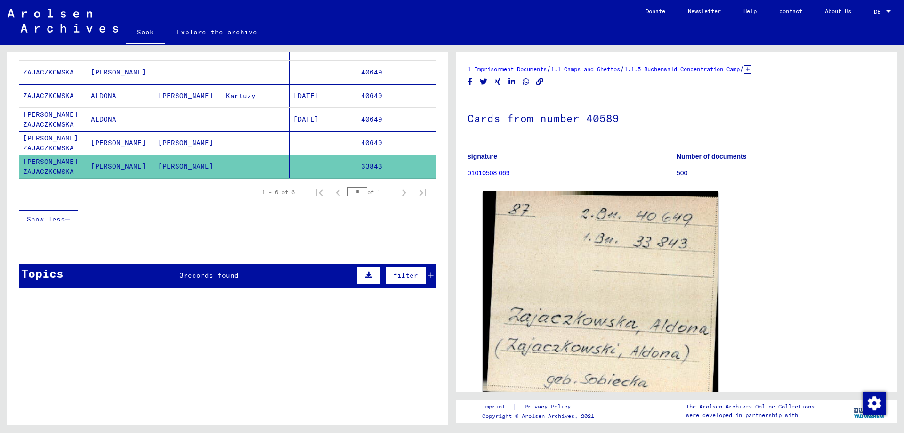
scroll to position [137, 0]
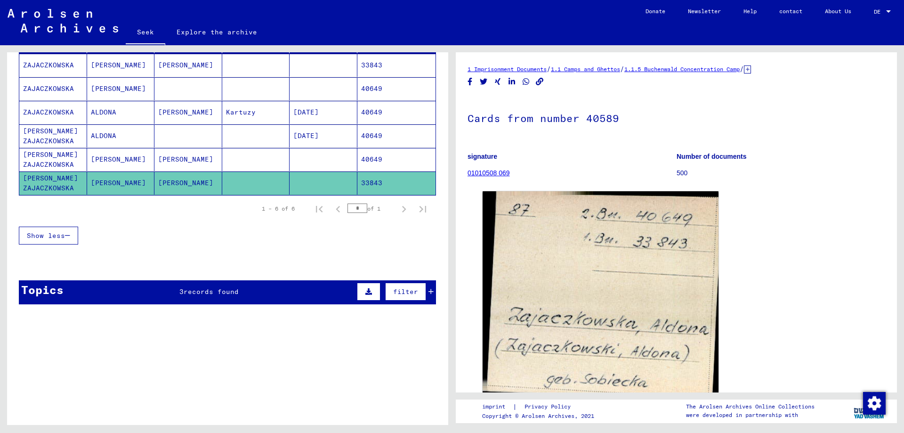
click at [195, 291] on font "records found" at bounding box center [211, 291] width 55 height 8
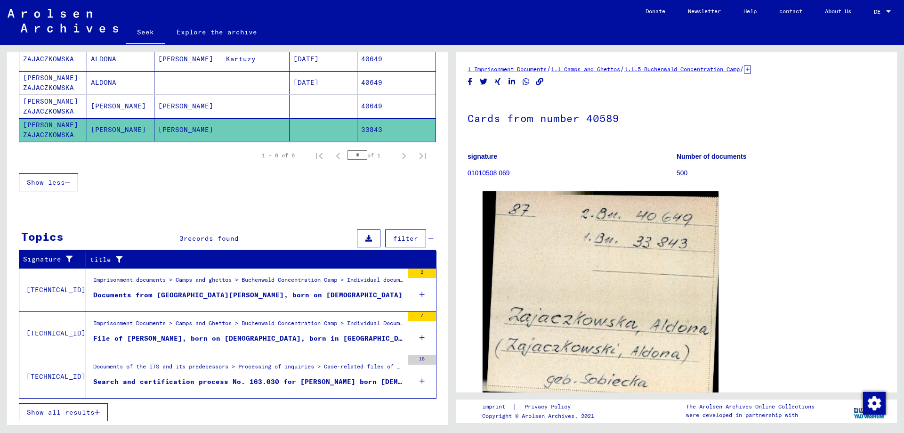
scroll to position [192, 0]
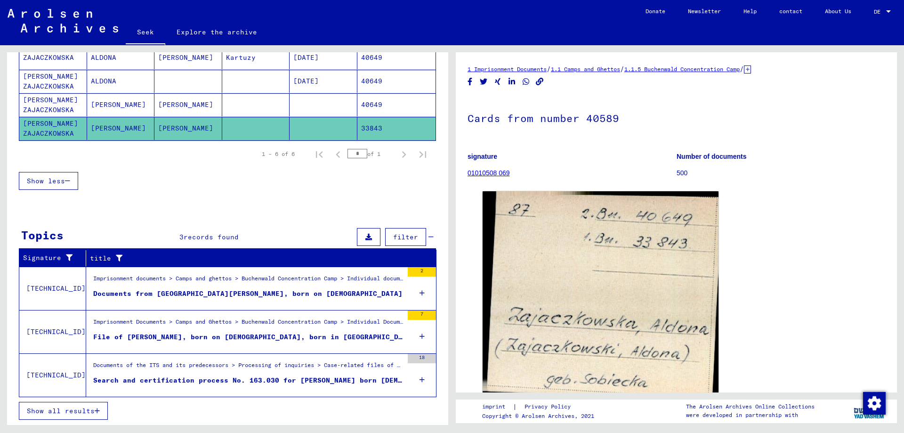
click at [168, 289] on font "Documents from [GEOGRAPHIC_DATA][PERSON_NAME], born on [DEMOGRAPHIC_DATA]" at bounding box center [247, 293] width 309 height 8
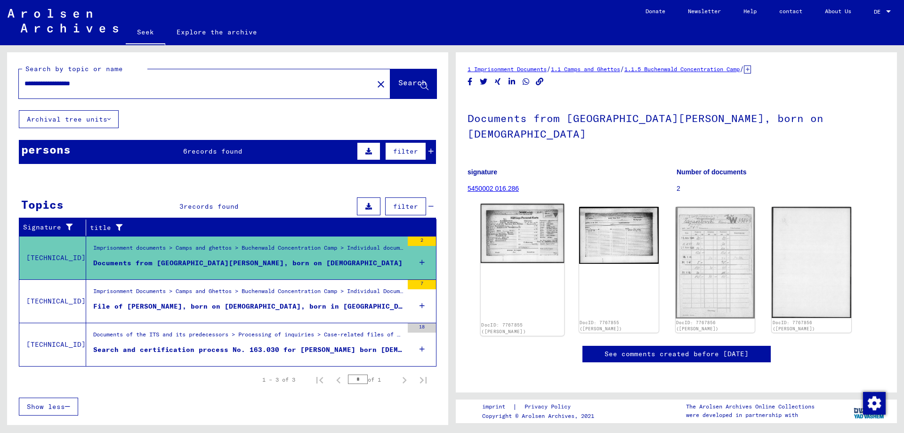
click at [506, 226] on img at bounding box center [522, 233] width 83 height 59
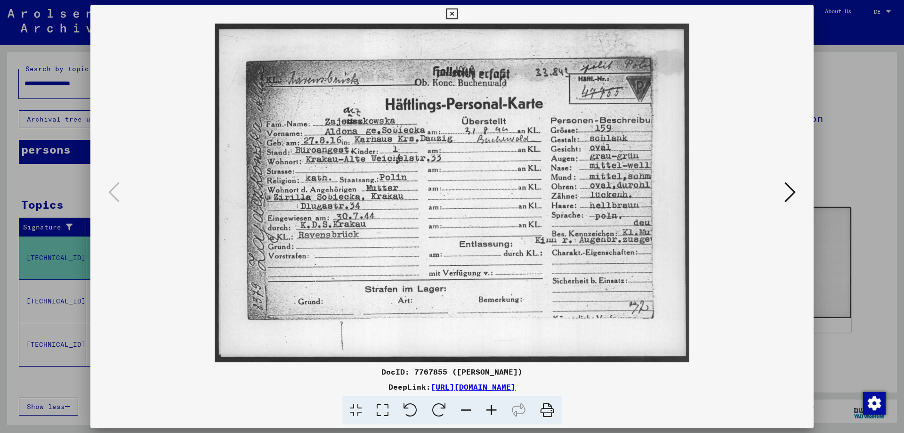
click at [787, 195] on icon at bounding box center [790, 192] width 11 height 23
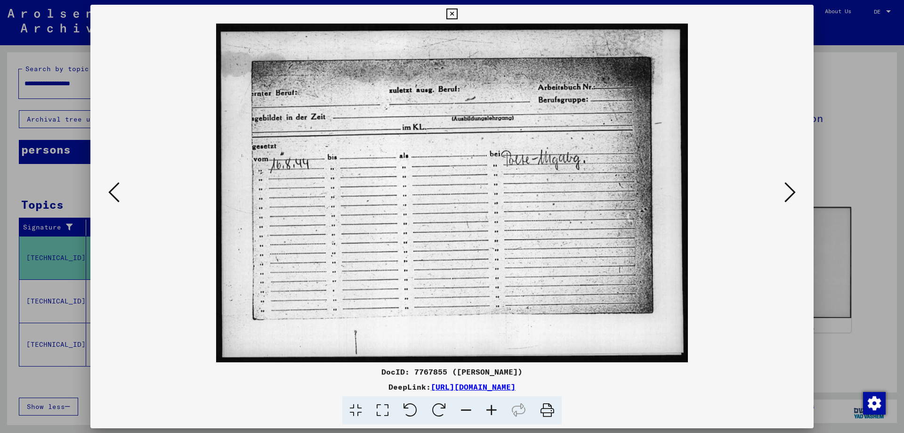
click at [787, 195] on icon at bounding box center [790, 192] width 11 height 23
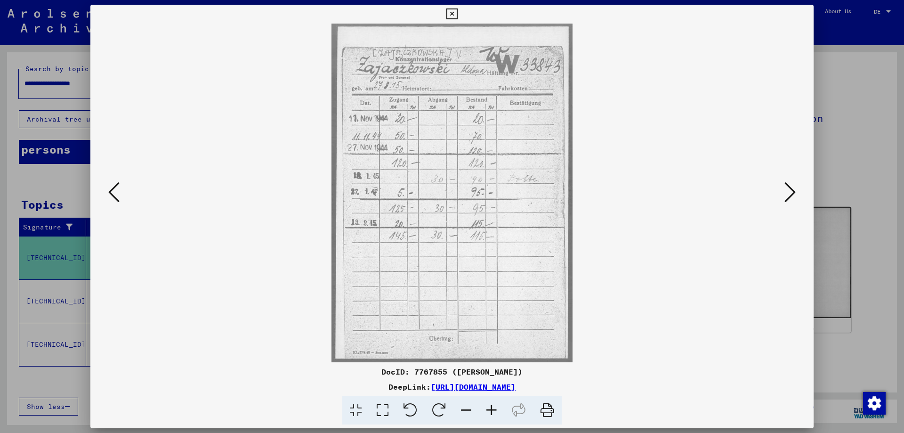
click at [787, 195] on icon at bounding box center [790, 192] width 11 height 23
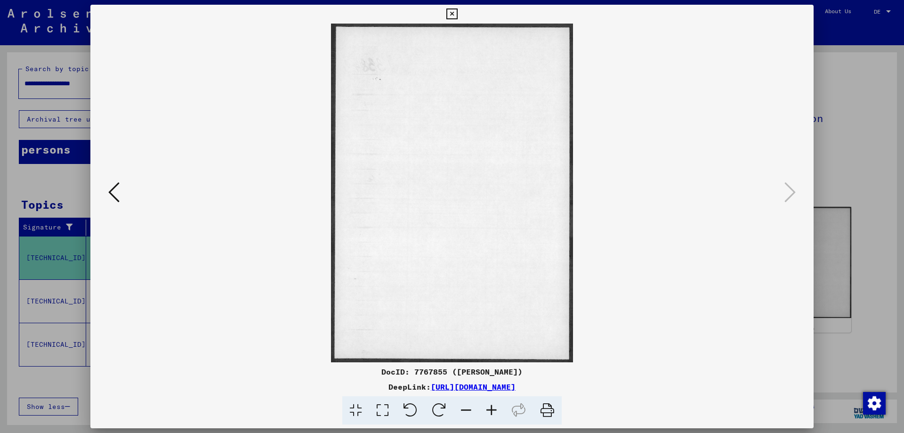
click at [453, 13] on icon at bounding box center [451, 13] width 11 height 11
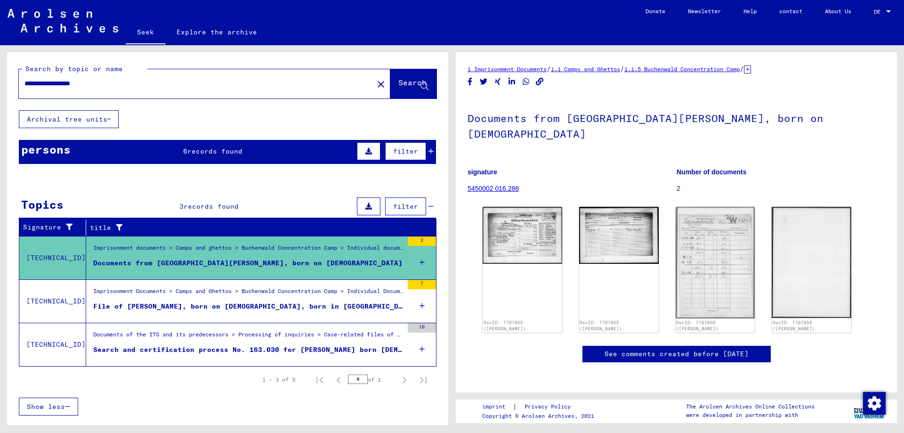
click at [112, 302] on font "File of [PERSON_NAME], born on [DEMOGRAPHIC_DATA], born in [GEOGRAPHIC_DATA]" at bounding box center [254, 306] width 322 height 8
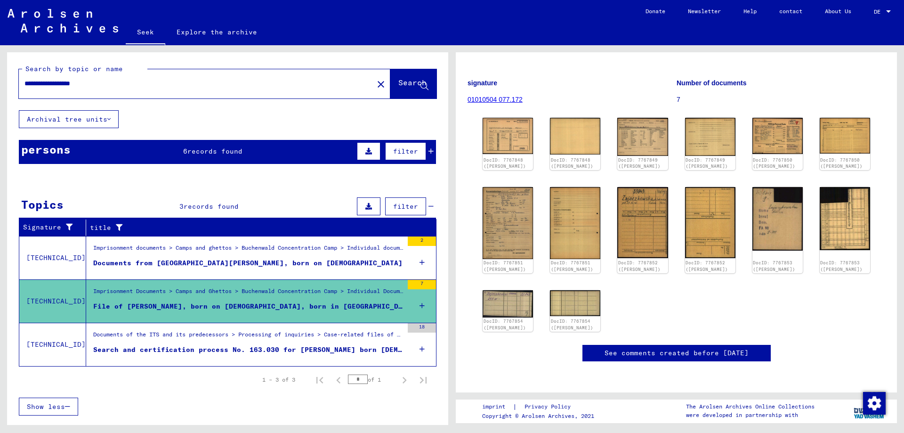
scroll to position [235, 0]
click at [273, 349] on font "Search and certification process No. 163.030 for [PERSON_NAME] born [DEMOGRAPHI…" at bounding box center [275, 349] width 364 height 8
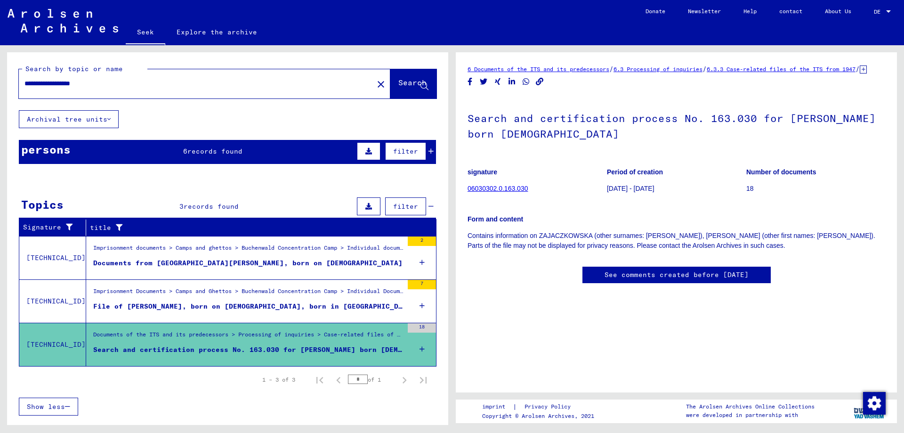
click at [498, 192] on font "06030302.0.163.030" at bounding box center [498, 189] width 60 height 8
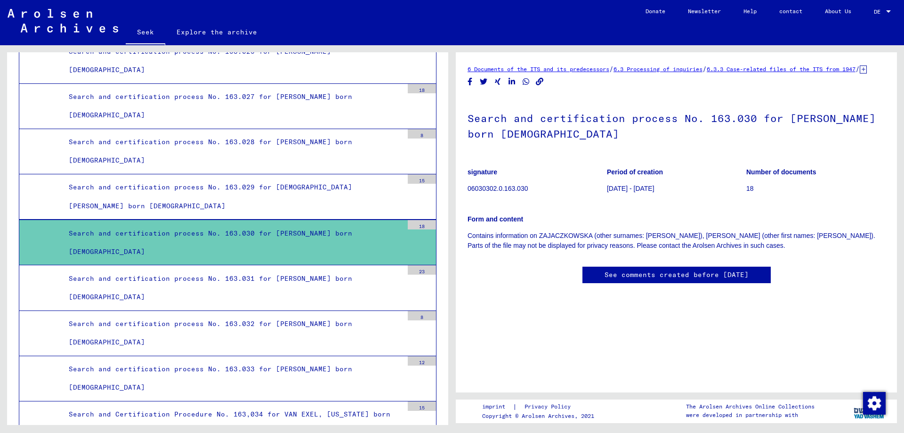
click at [813, 67] on font "6.3.3 Case-related files of the ITS from 1947" at bounding box center [781, 68] width 149 height 7
click at [633, 279] on font "See comments created before [DATE]" at bounding box center [677, 274] width 144 height 8
click at [227, 231] on font "Search and certification process No. 163.030 for [PERSON_NAME] born [DEMOGRAPHI…" at bounding box center [211, 242] width 284 height 27
click at [646, 68] on font "6.3 Processing of inquiries" at bounding box center [658, 68] width 89 height 7
click at [535, 68] on font "6 Documents of the ITS and its predecessors" at bounding box center [539, 68] width 142 height 7
